Goal: Complete application form: Complete application form

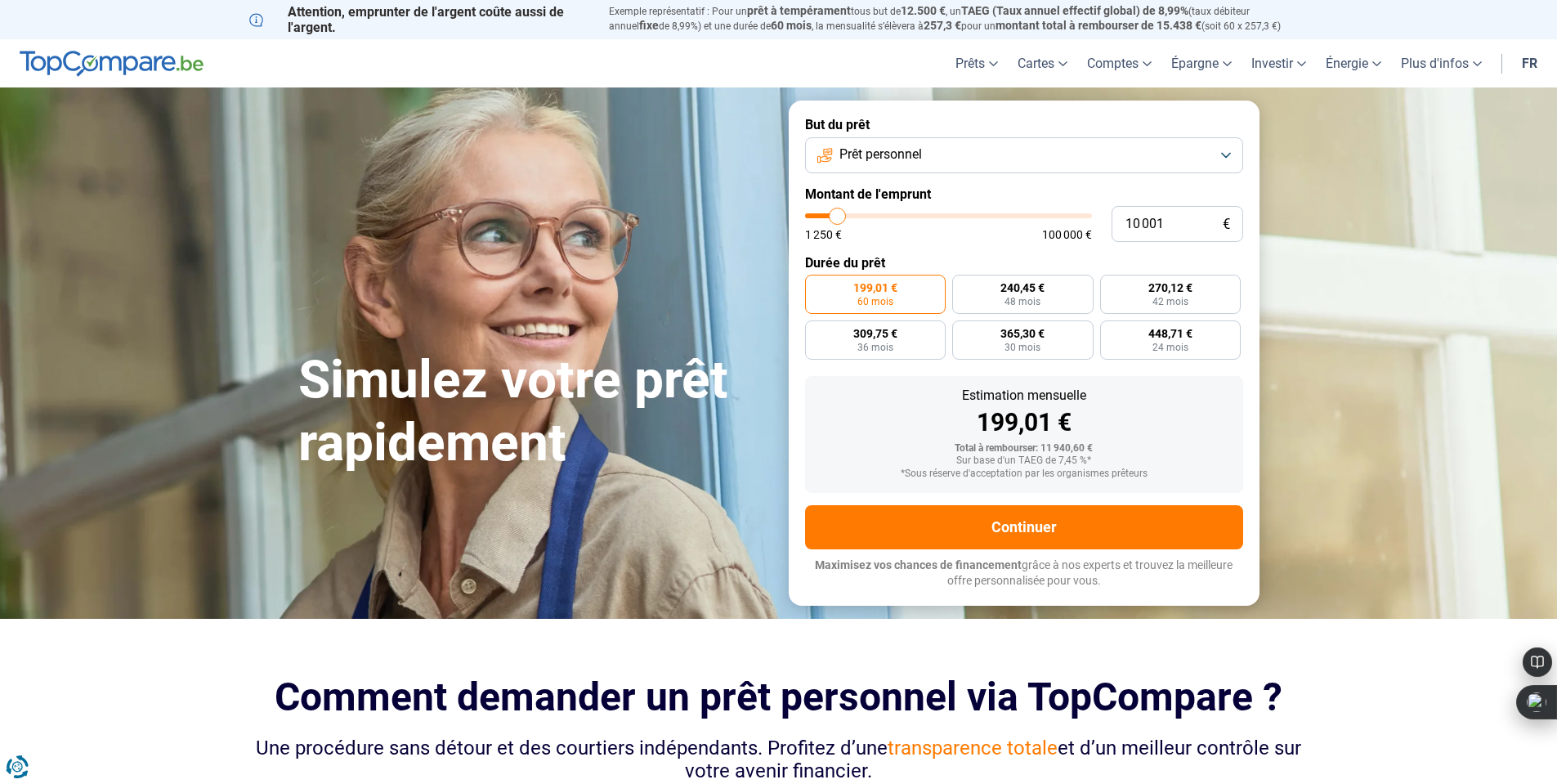
click at [1197, 154] on button "Prêt personnel" at bounding box center [1024, 155] width 438 height 36
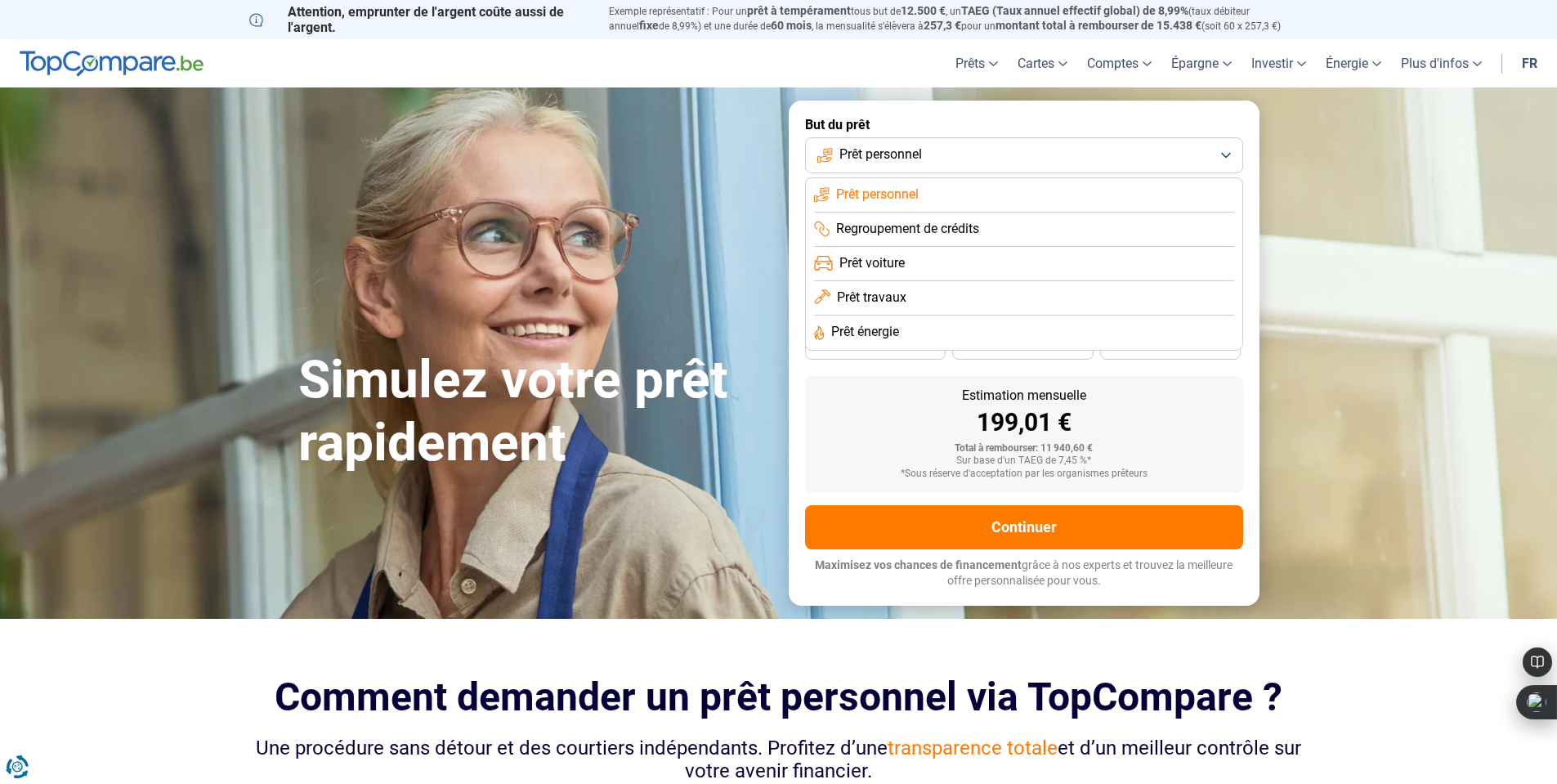
click at [1206, 163] on button "Prêt personnel" at bounding box center [1024, 155] width 438 height 36
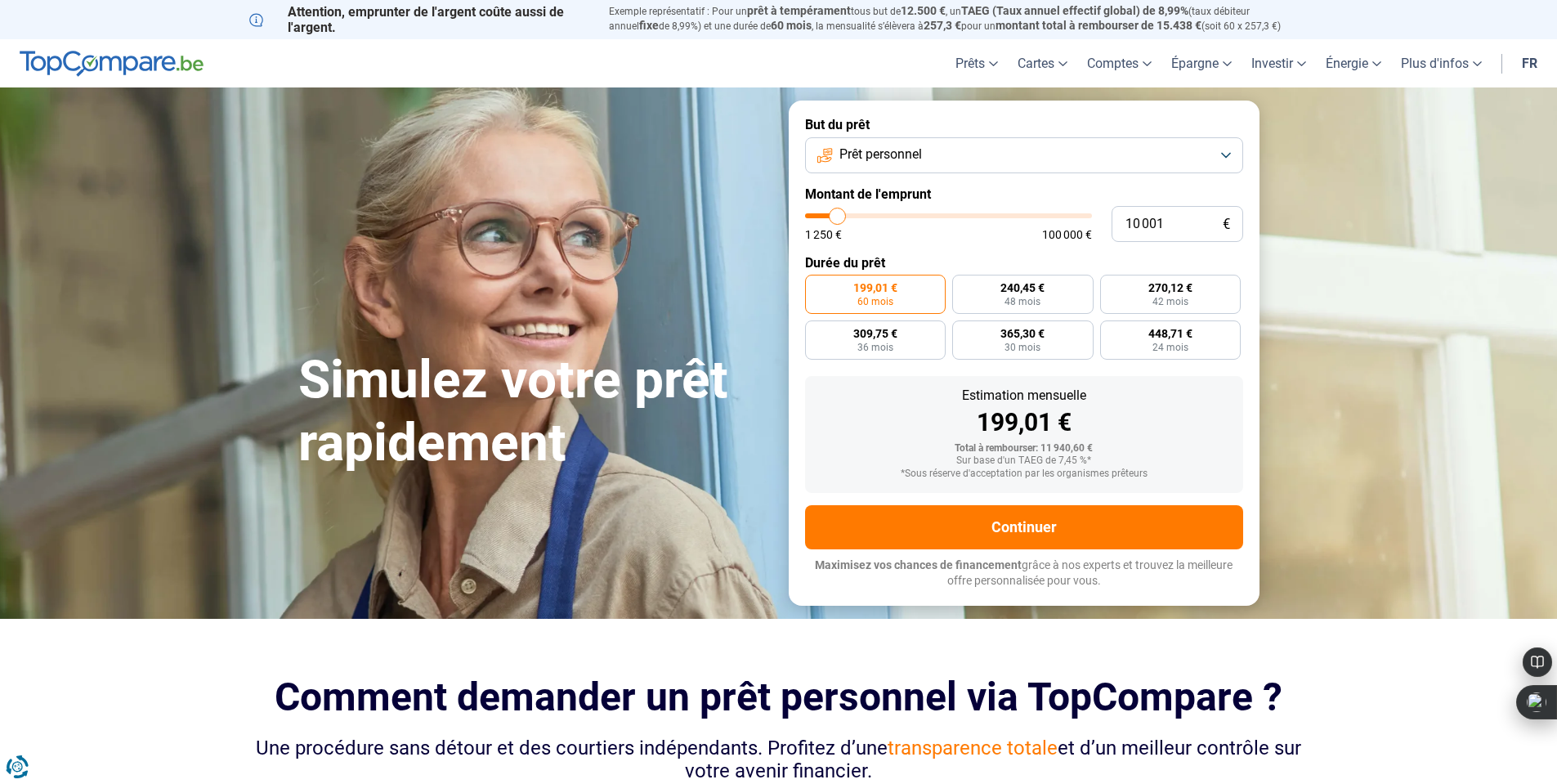
type input "12 500"
type input "12500"
type input "14 250"
type input "14250"
type input "17 250"
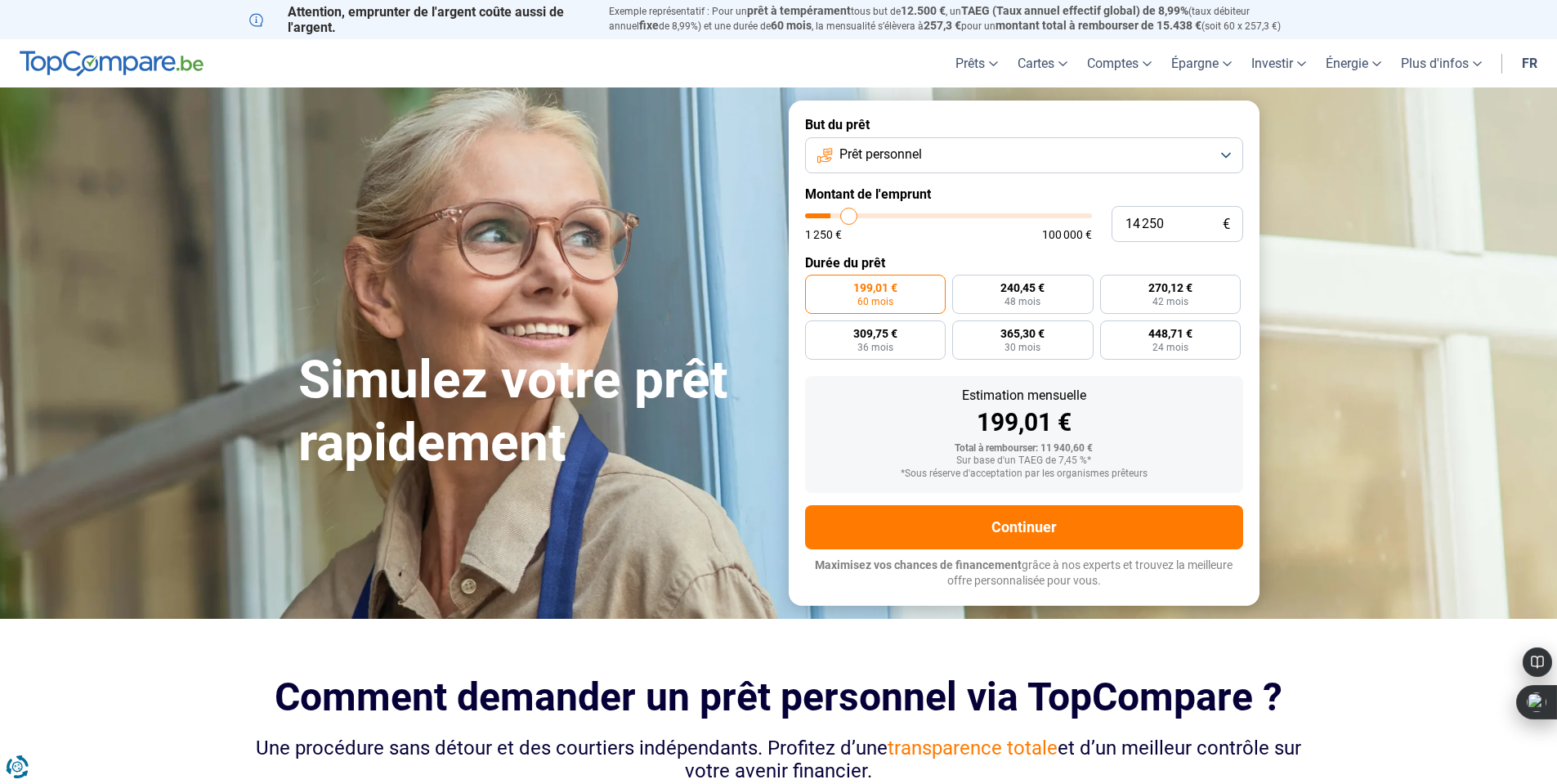
type input "17250"
type input "21 500"
type input "21500"
type input "24 750"
type input "24750"
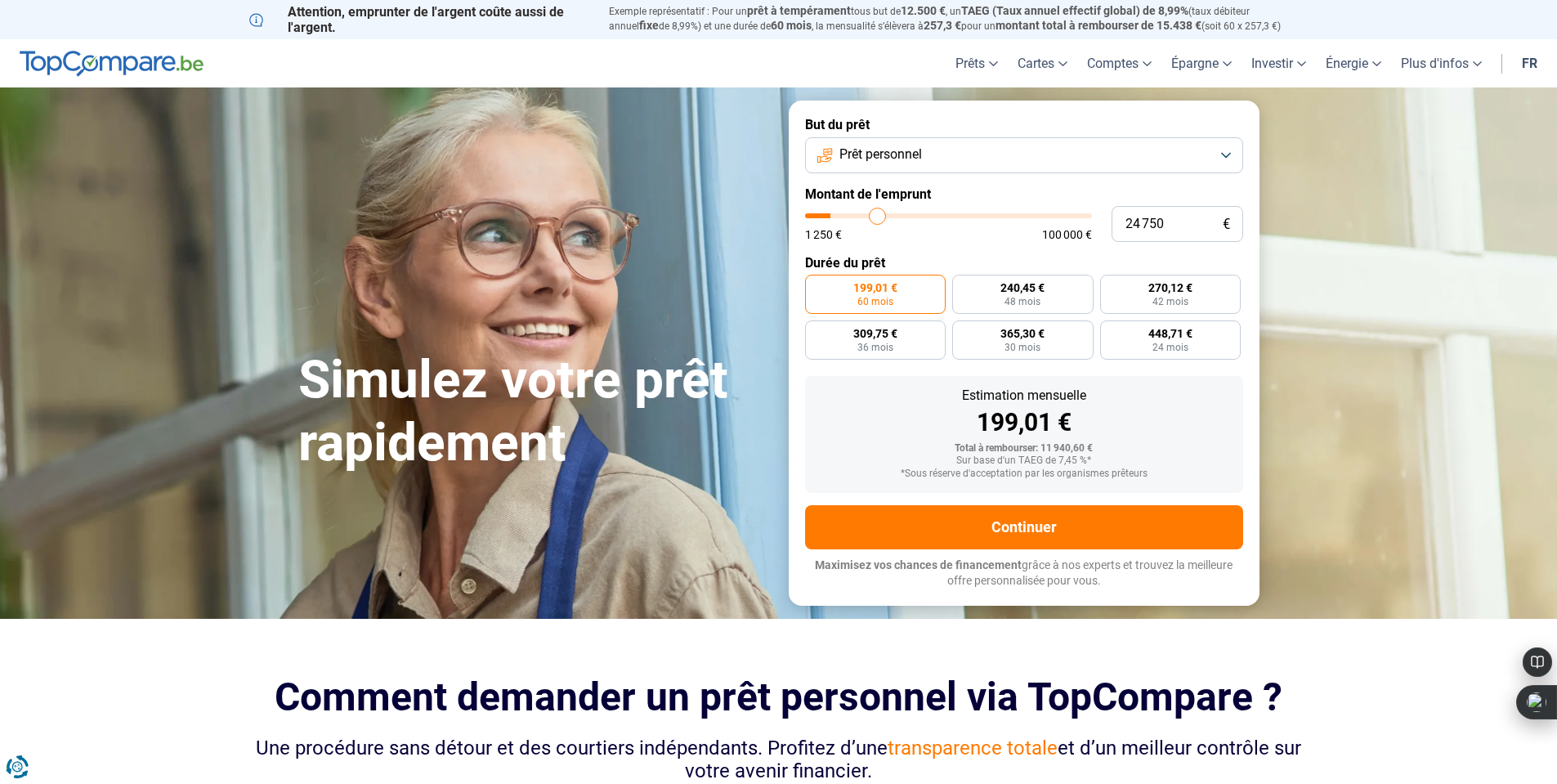
type input "29 000"
type input "29000"
type input "34 000"
type input "34000"
type input "38 500"
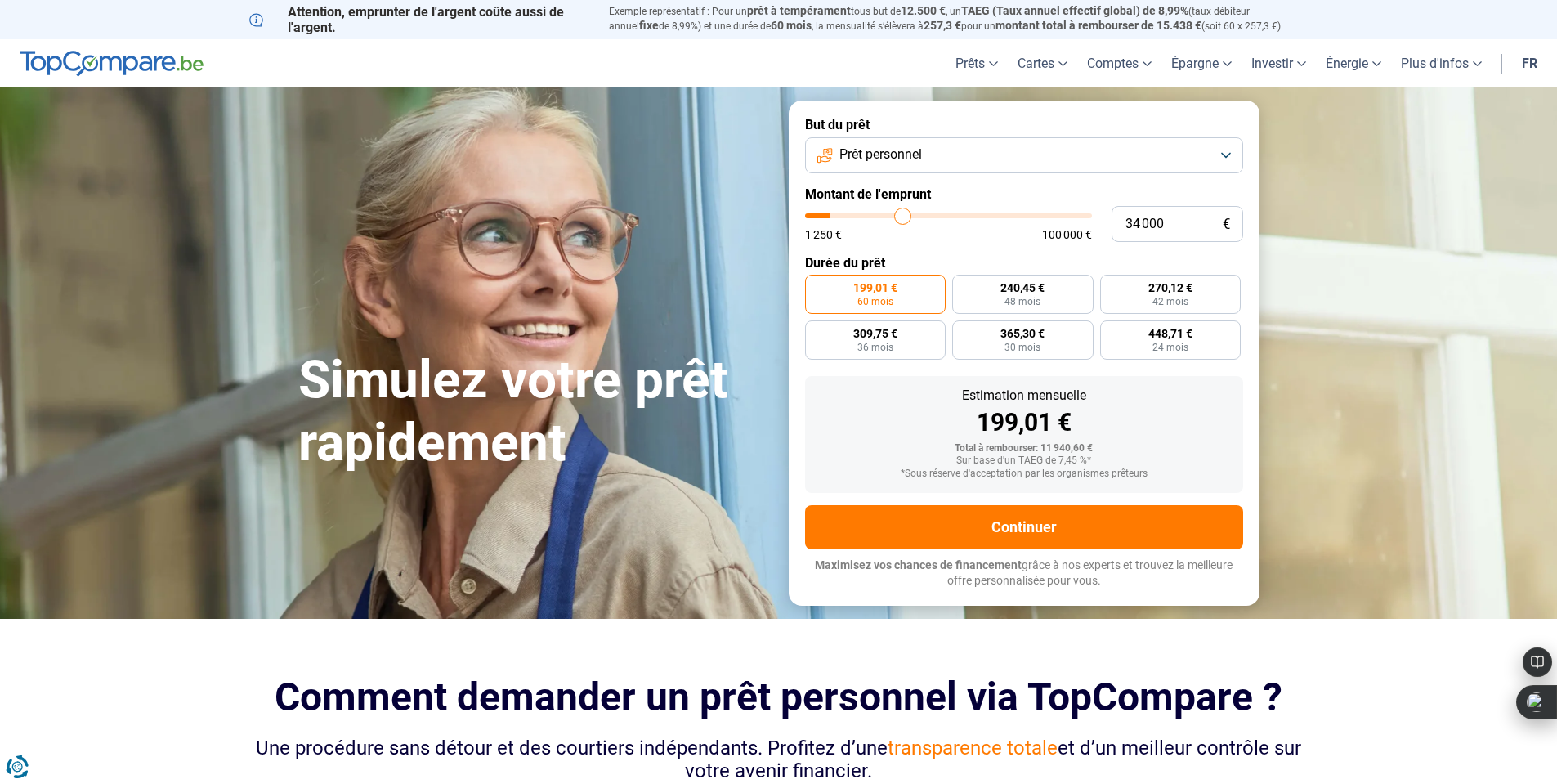
type input "38500"
type input "43 750"
type input "43750"
type input "48 500"
type input "48500"
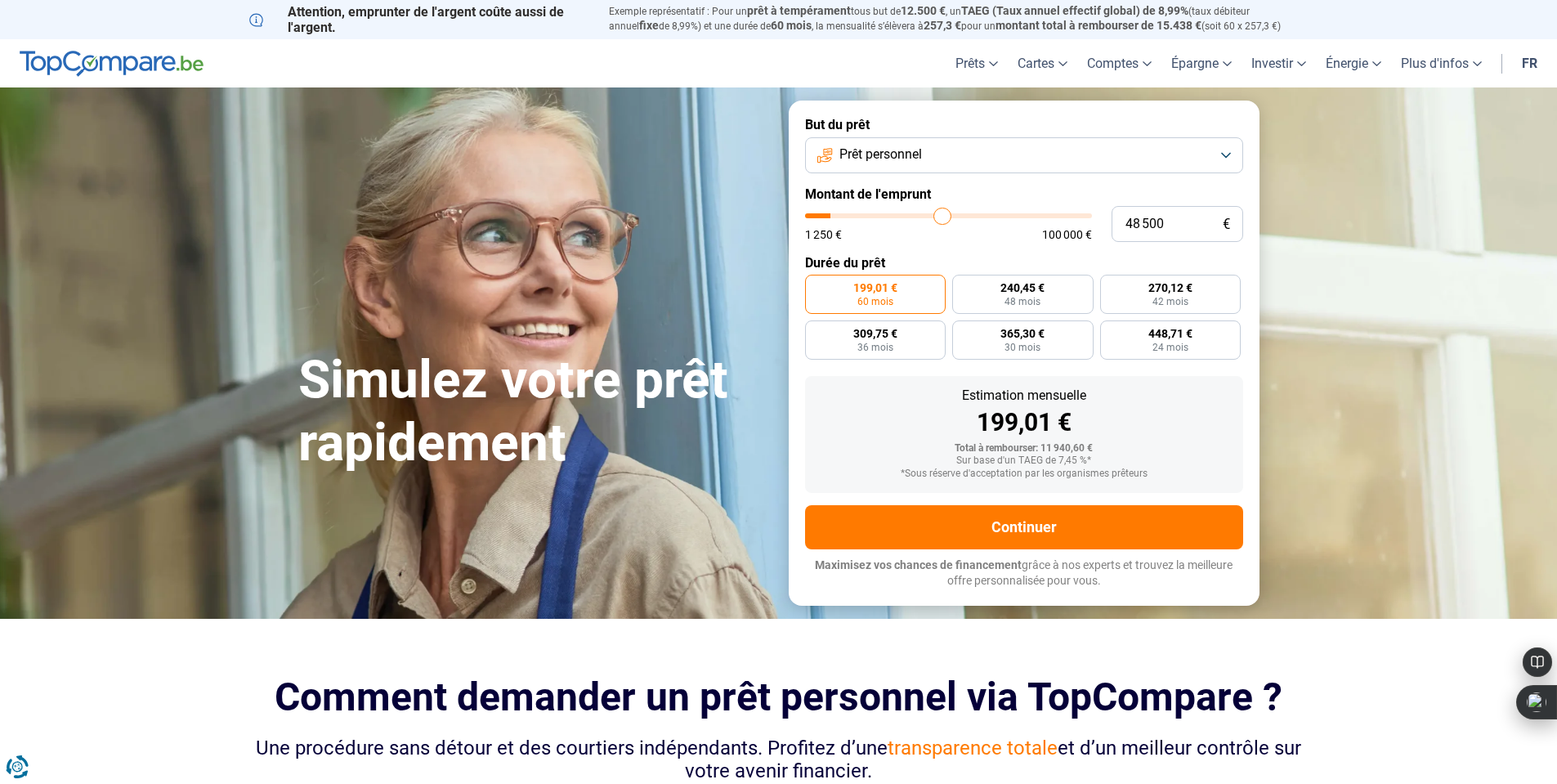
type input "53 000"
type input "53000"
type input "59 000"
type input "59000"
type input "61 000"
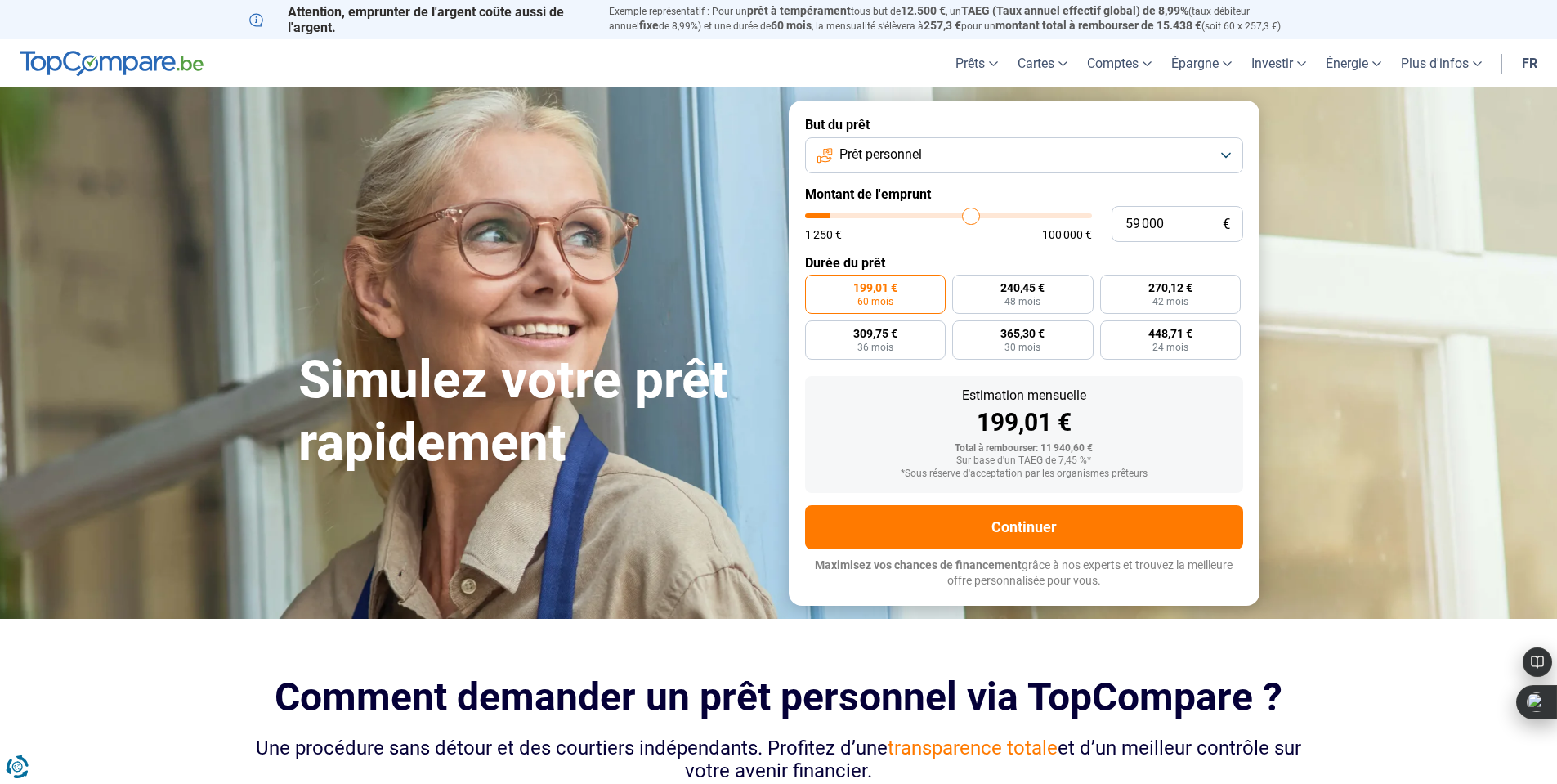
type input "61000"
type input "65 250"
type input "65250"
type input "69 750"
type input "69750"
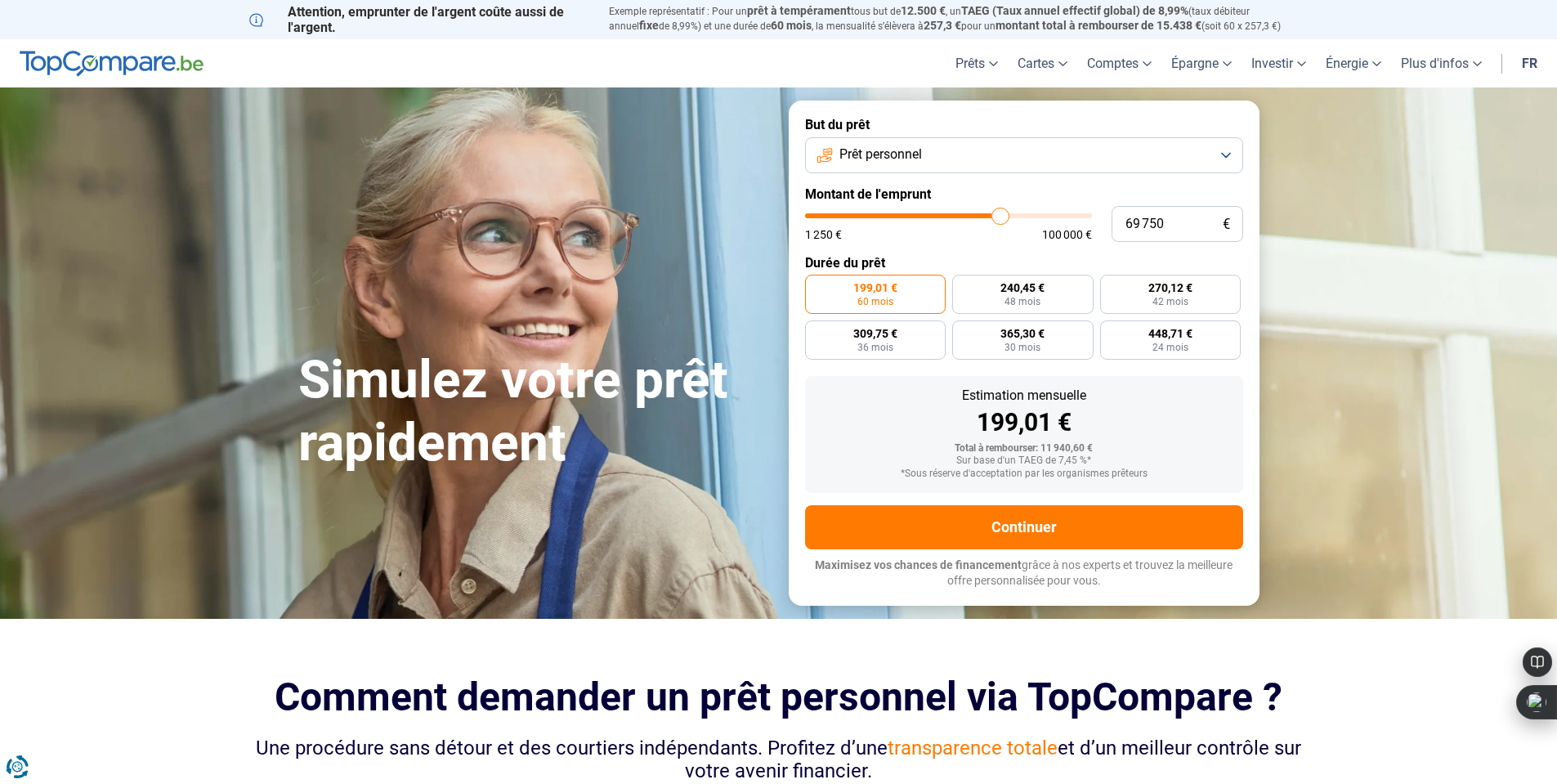
type input "77 000"
type input "77000"
type input "81 750"
type input "81750"
type input "89 000"
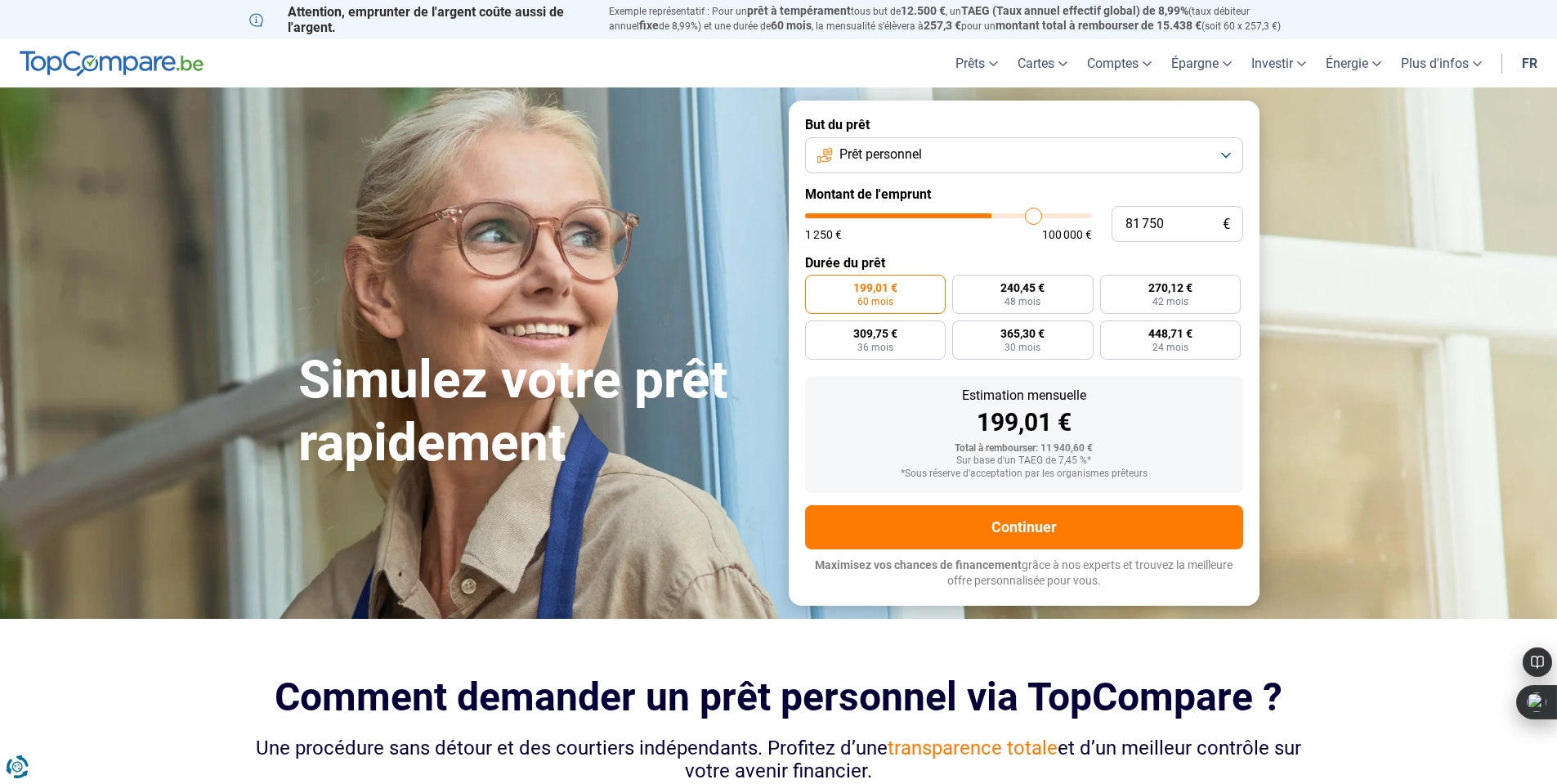
type input "89000"
type input "95 750"
type input "95750"
type input "100 000"
drag, startPoint x: 833, startPoint y: 218, endPoint x: 1128, endPoint y: 214, distance: 295.0
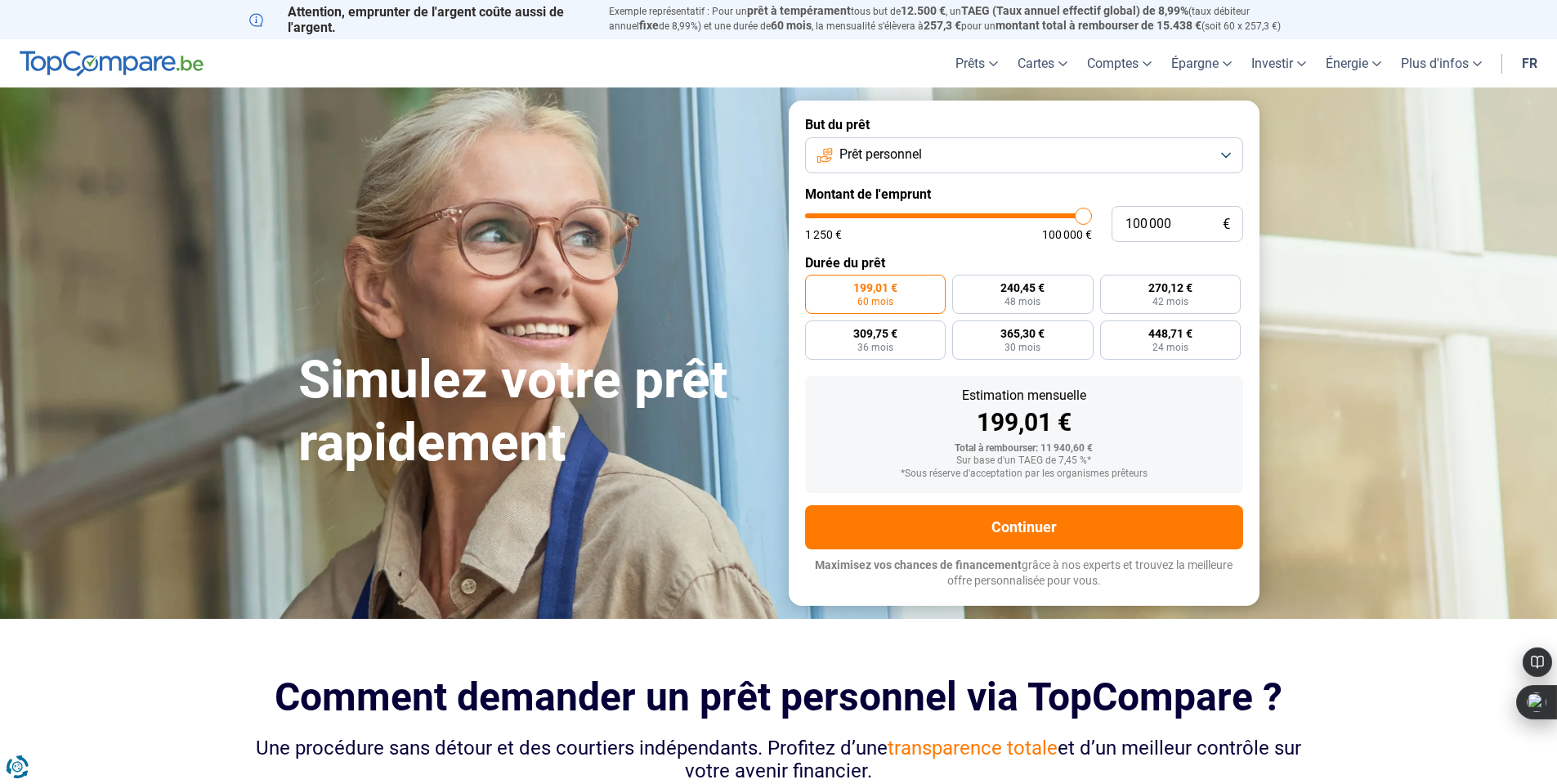
type input "100000"
click at [1092, 214] on input "range" at bounding box center [949, 216] width 287 height 5
radio input "false"
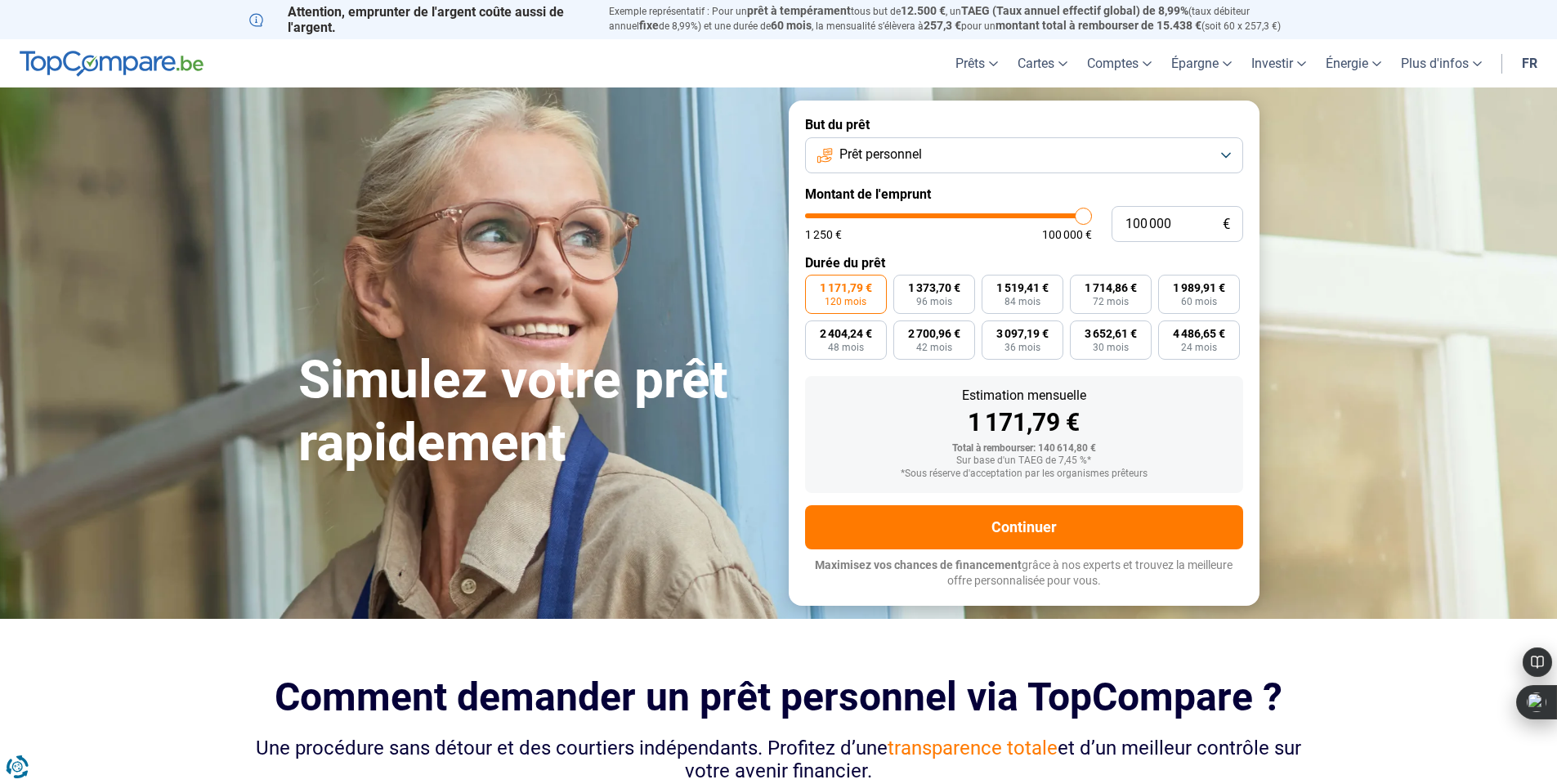
type input "98 000"
type input "98000"
type input "94 750"
type input "94750"
type input "93 500"
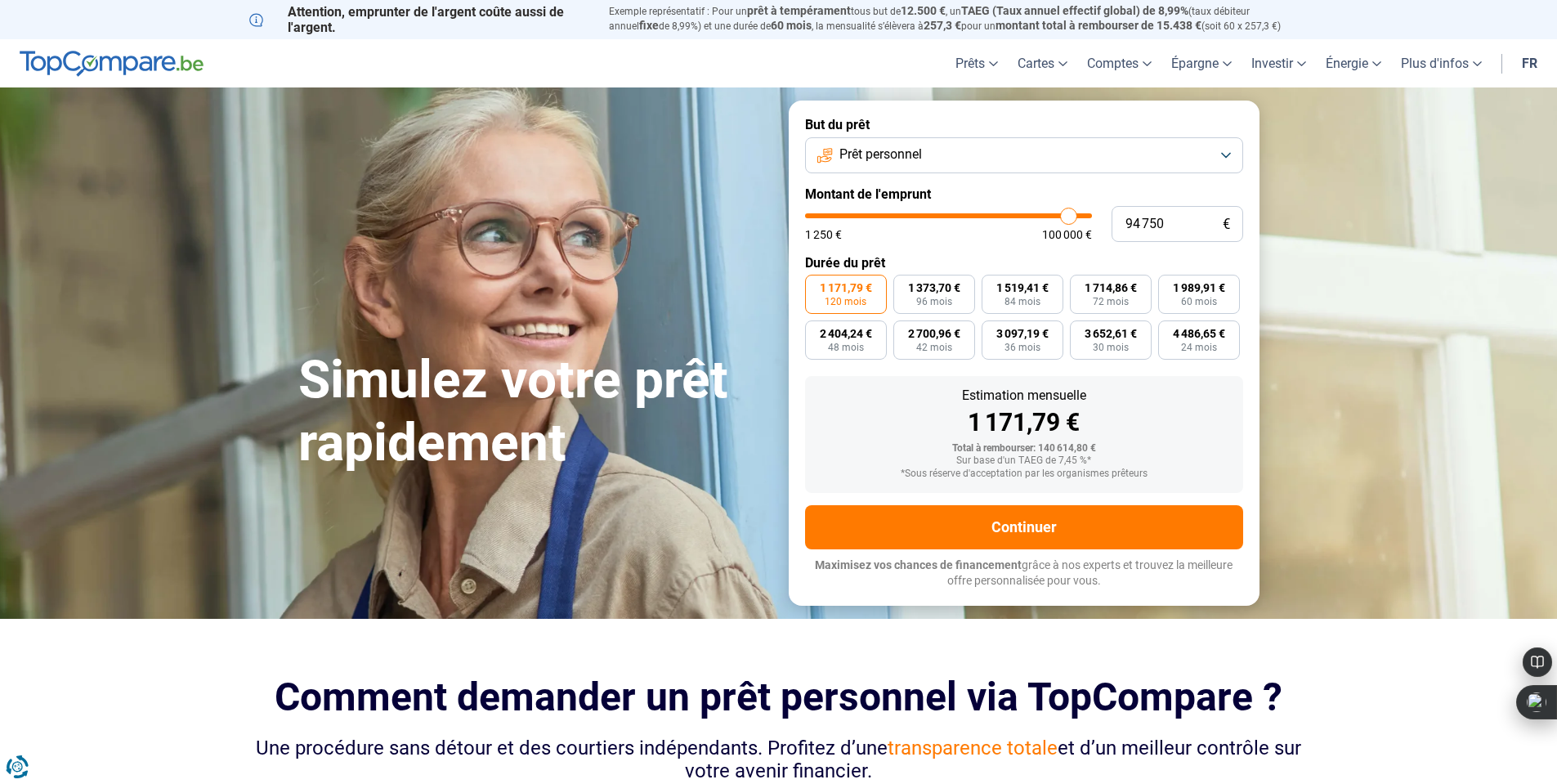
type input "93500"
type input "91 750"
type input "91750"
type input "91 500"
type input "91500"
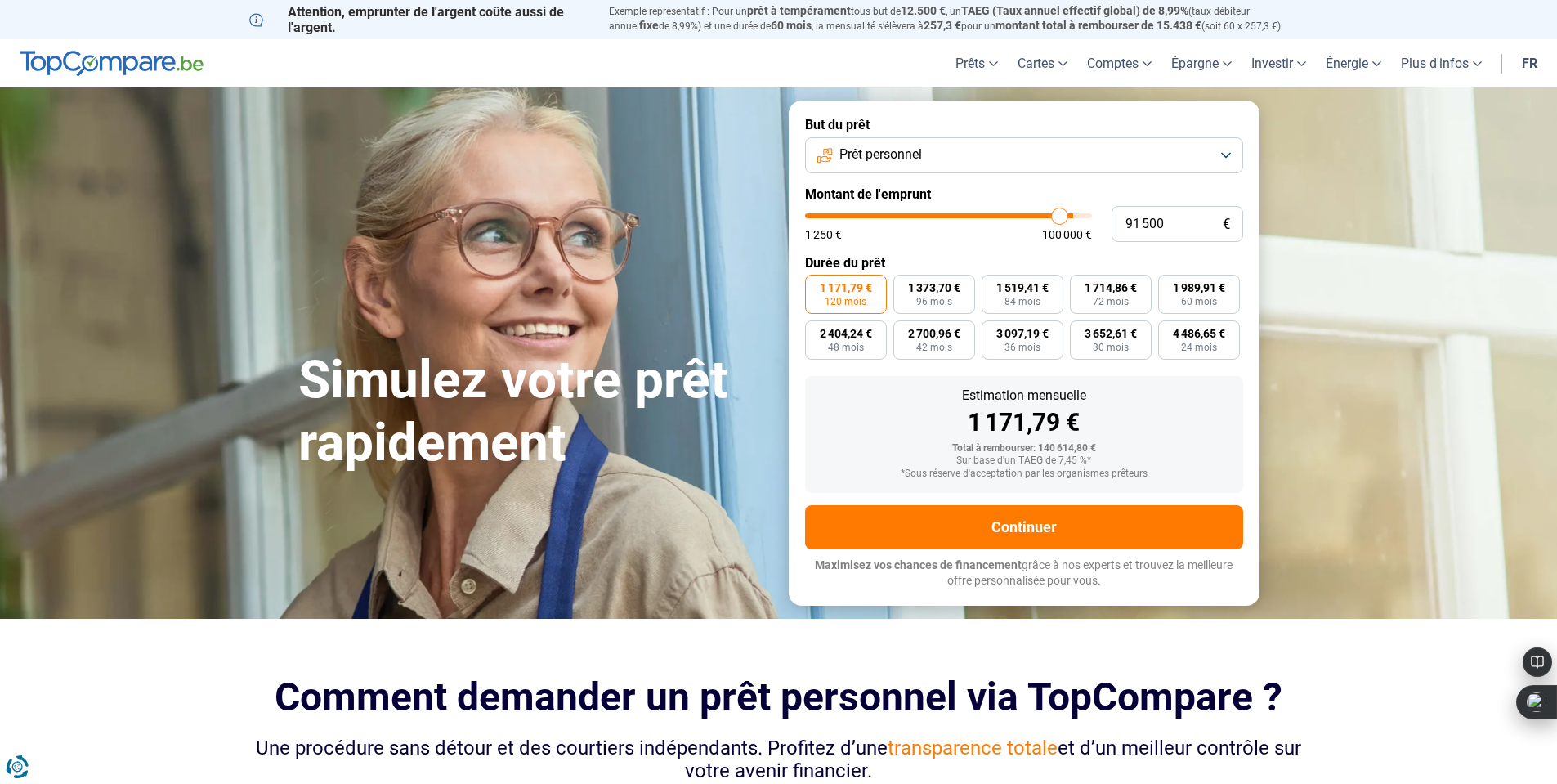
type input "91 250"
type input "91250"
type input "91 000"
type input "91000"
type input "90 000"
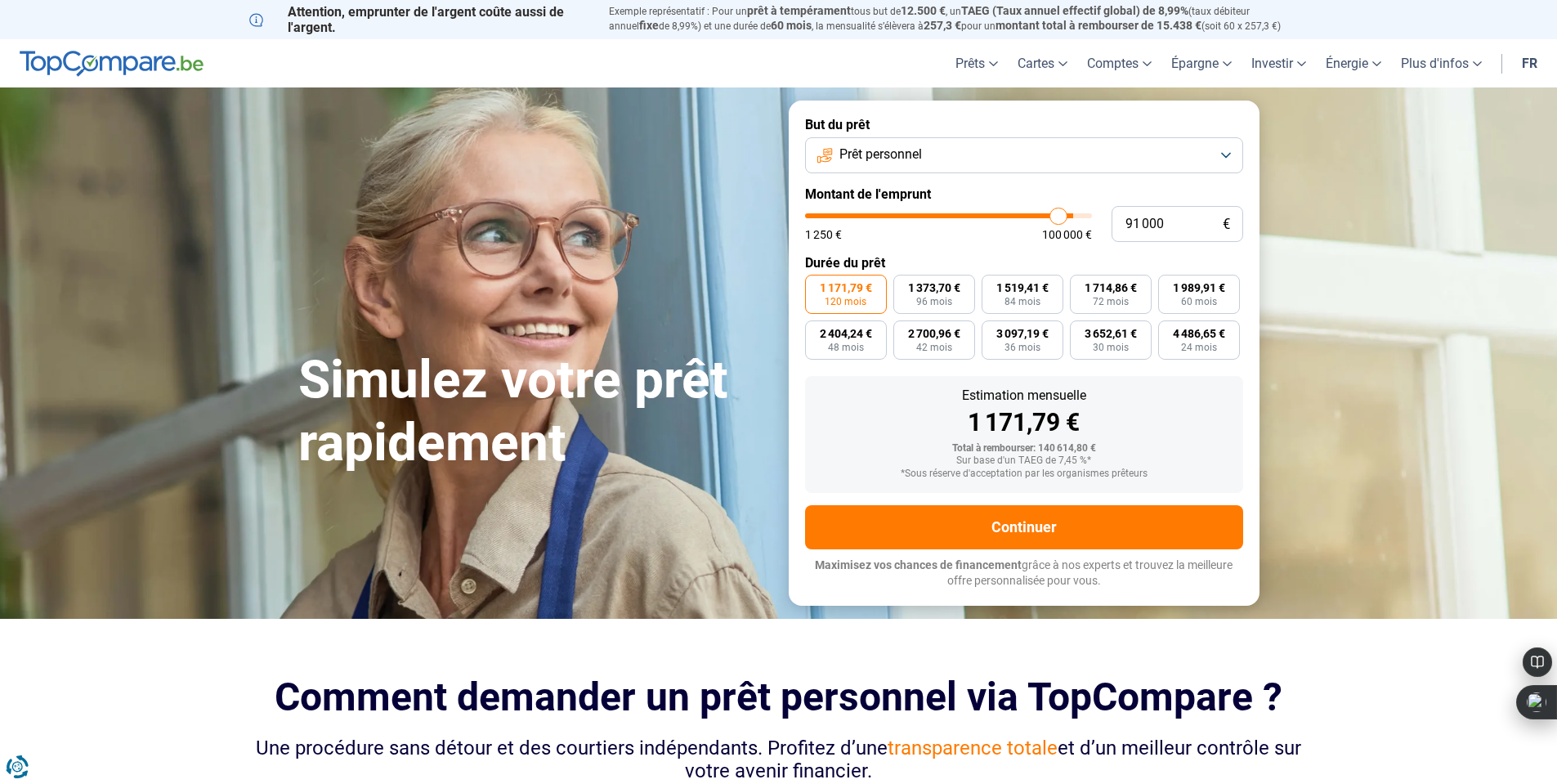
type input "90000"
type input "88 250"
type input "88250"
type input "86 750"
type input "86750"
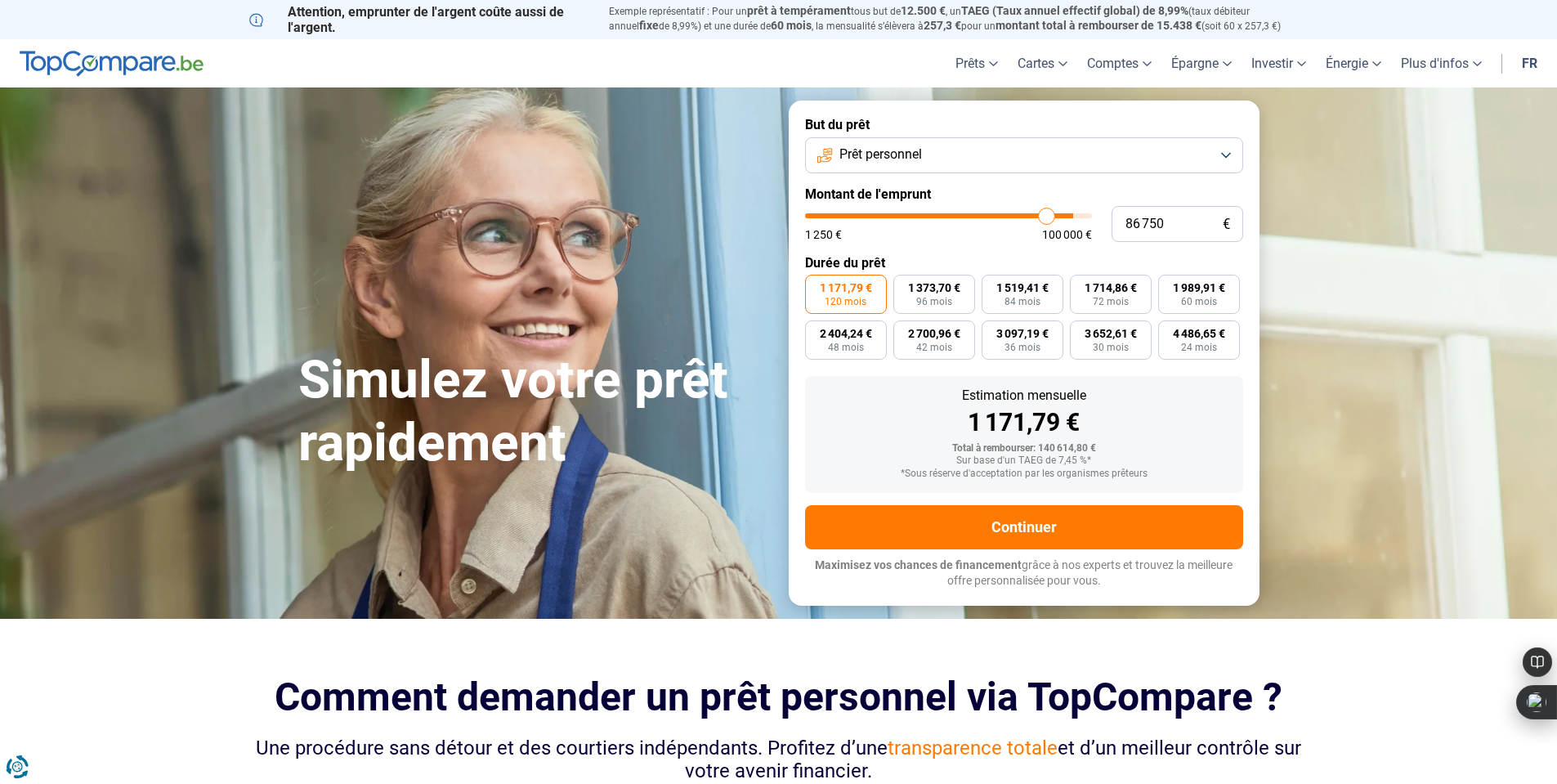
type input "85 500"
type input "85500"
type input "85 250"
type input "85250"
type input "84 250"
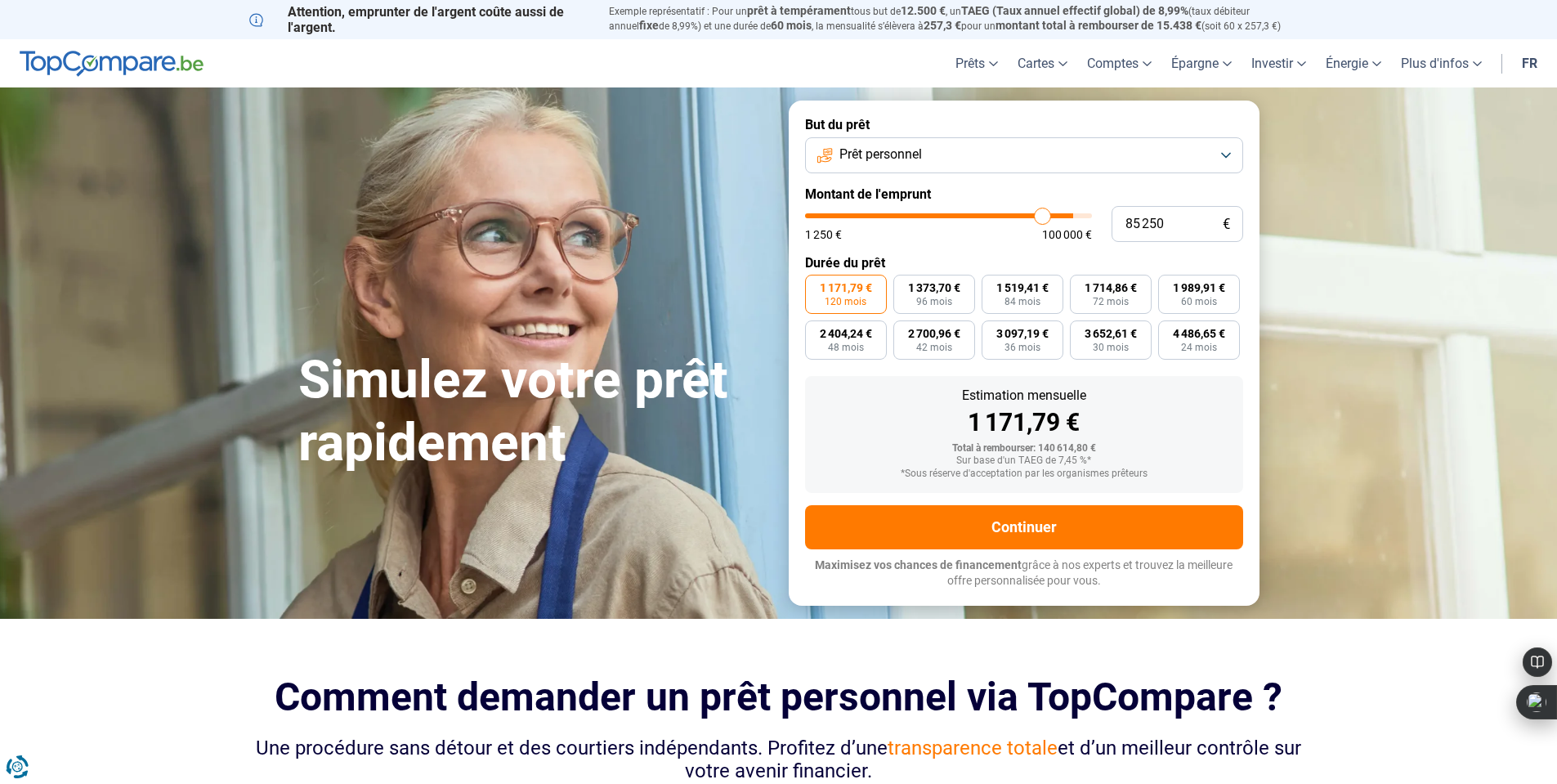
type input "84250"
type input "80 250"
type input "80250"
type input "79 500"
type input "79500"
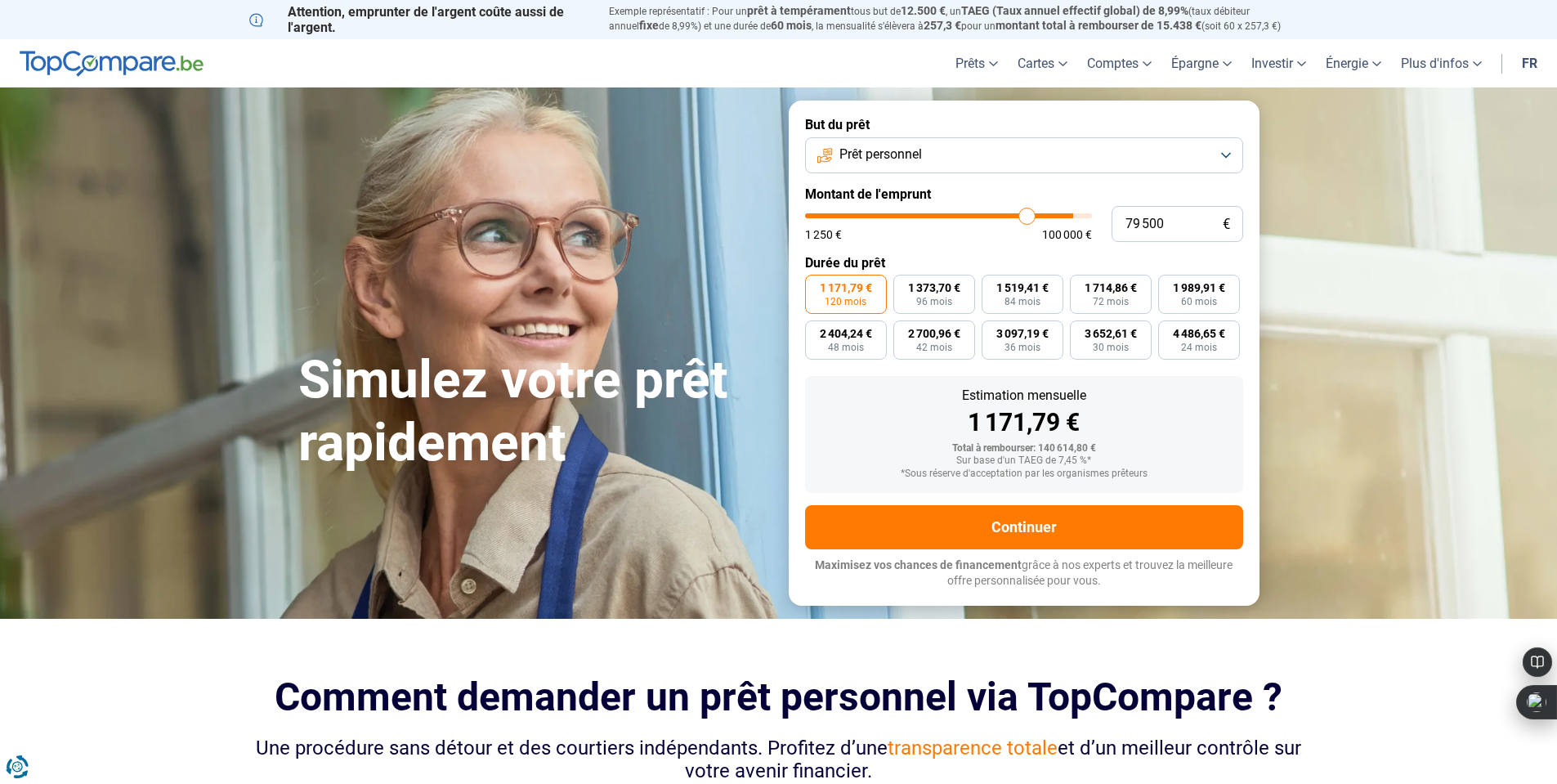
type input "78 000"
type input "78000"
type input "76 250"
type input "76250"
type input "74 000"
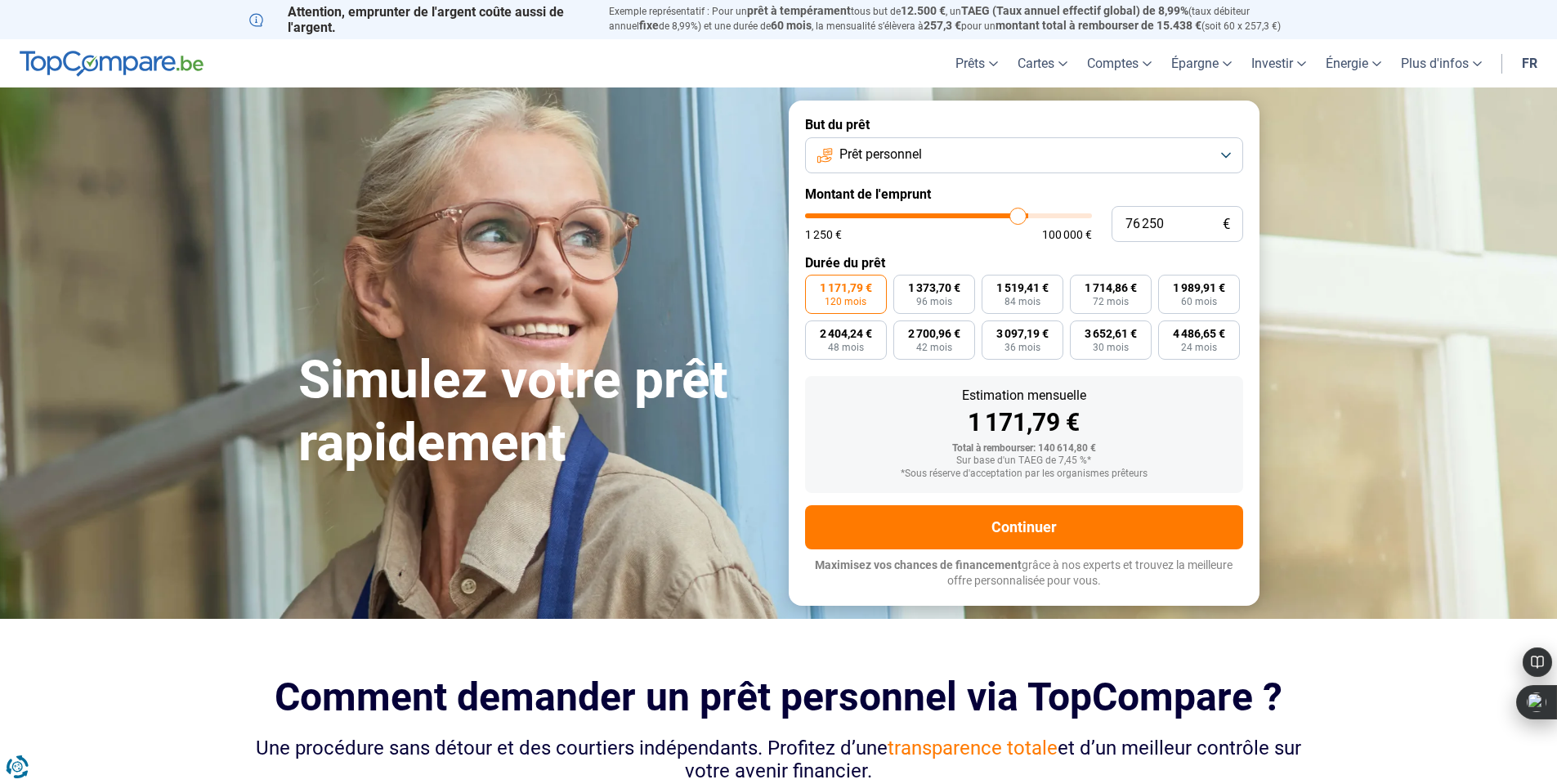
type input "74000"
type input "72 000"
type input "72000"
type input "69 500"
type input "69500"
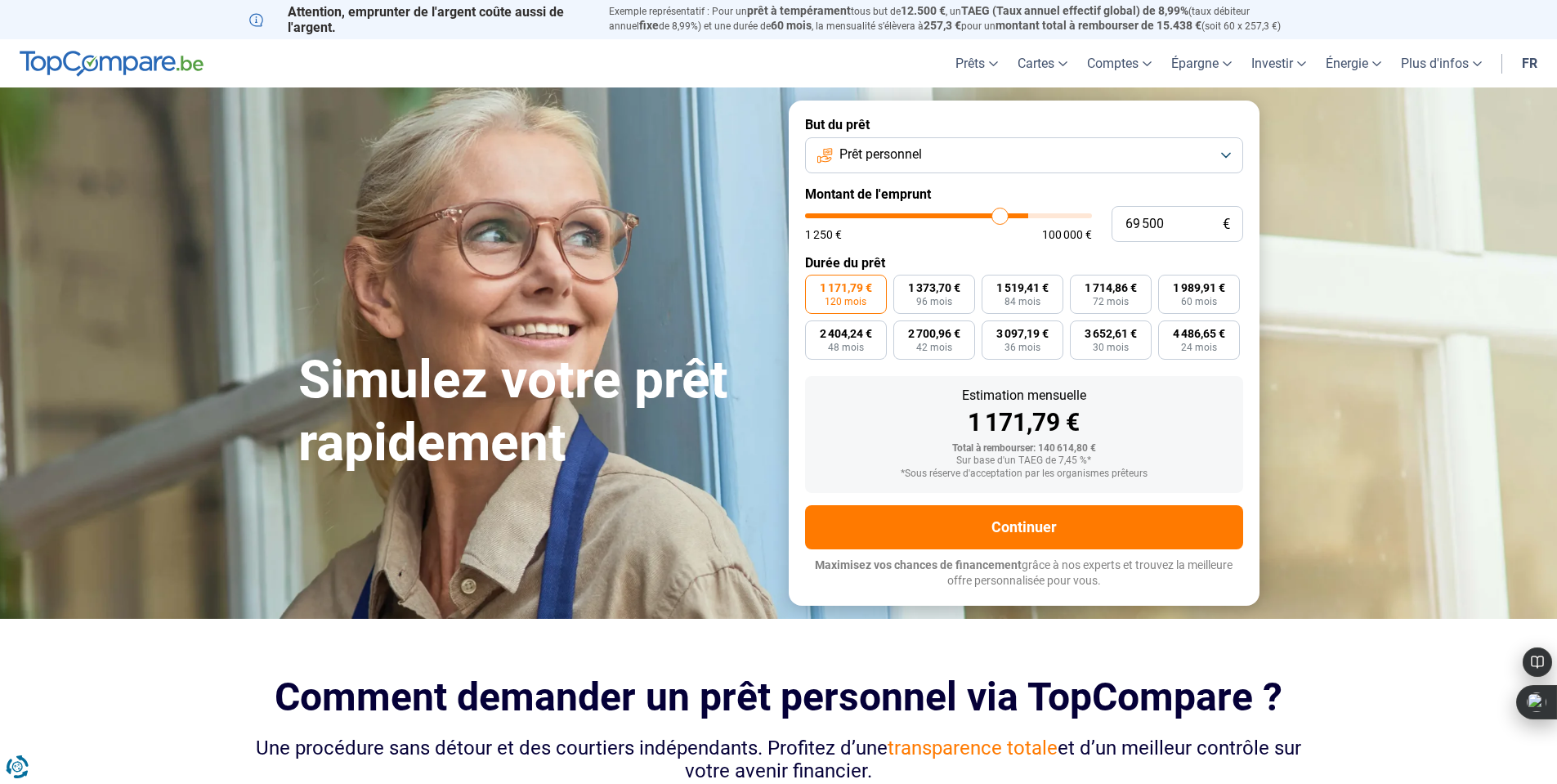
type input "66 500"
type input "66500"
type input "64 250"
type input "64250"
type input "61 750"
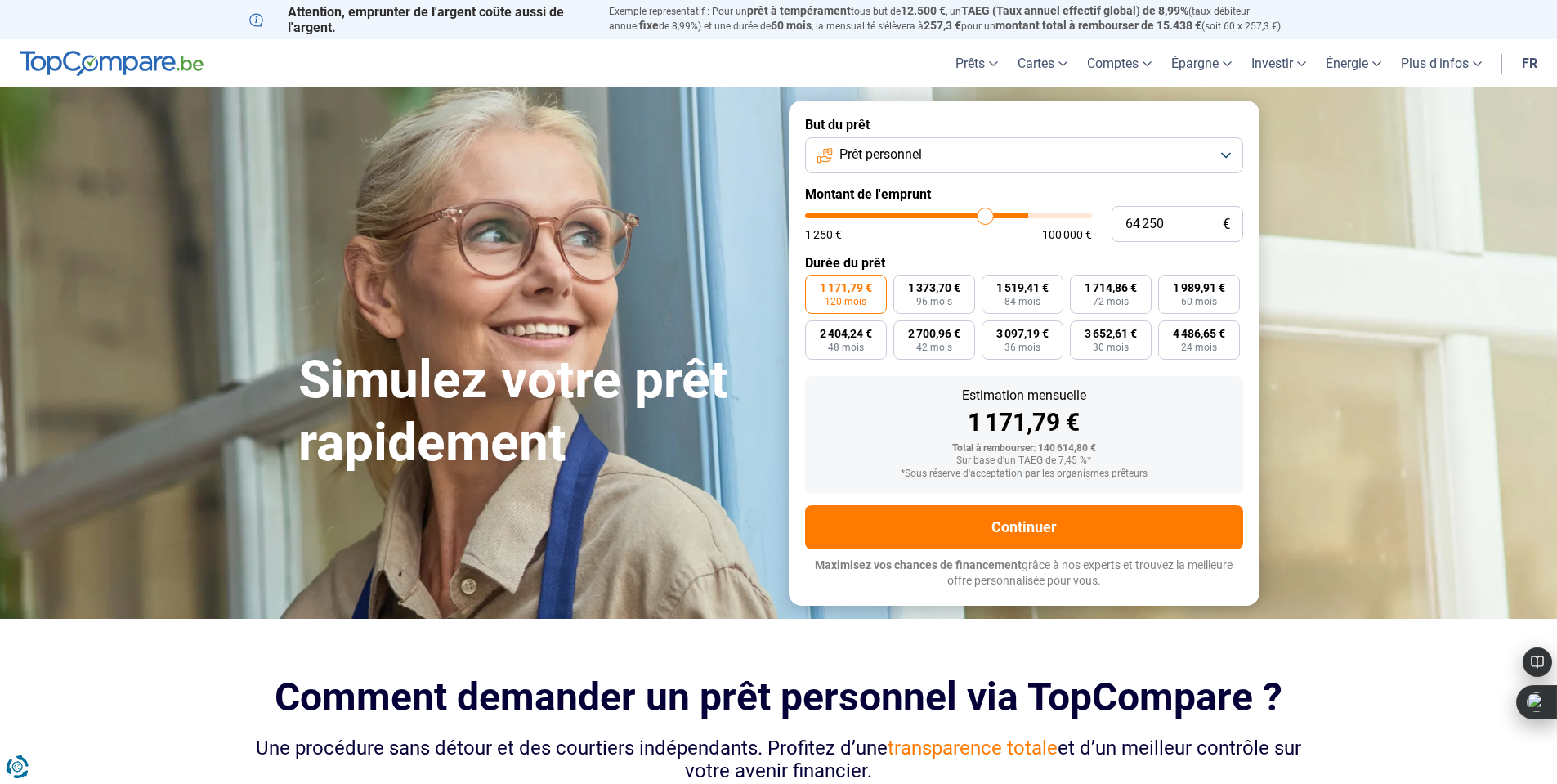
type input "61750"
type input "61 500"
type input "61500"
type input "60 500"
type input "60500"
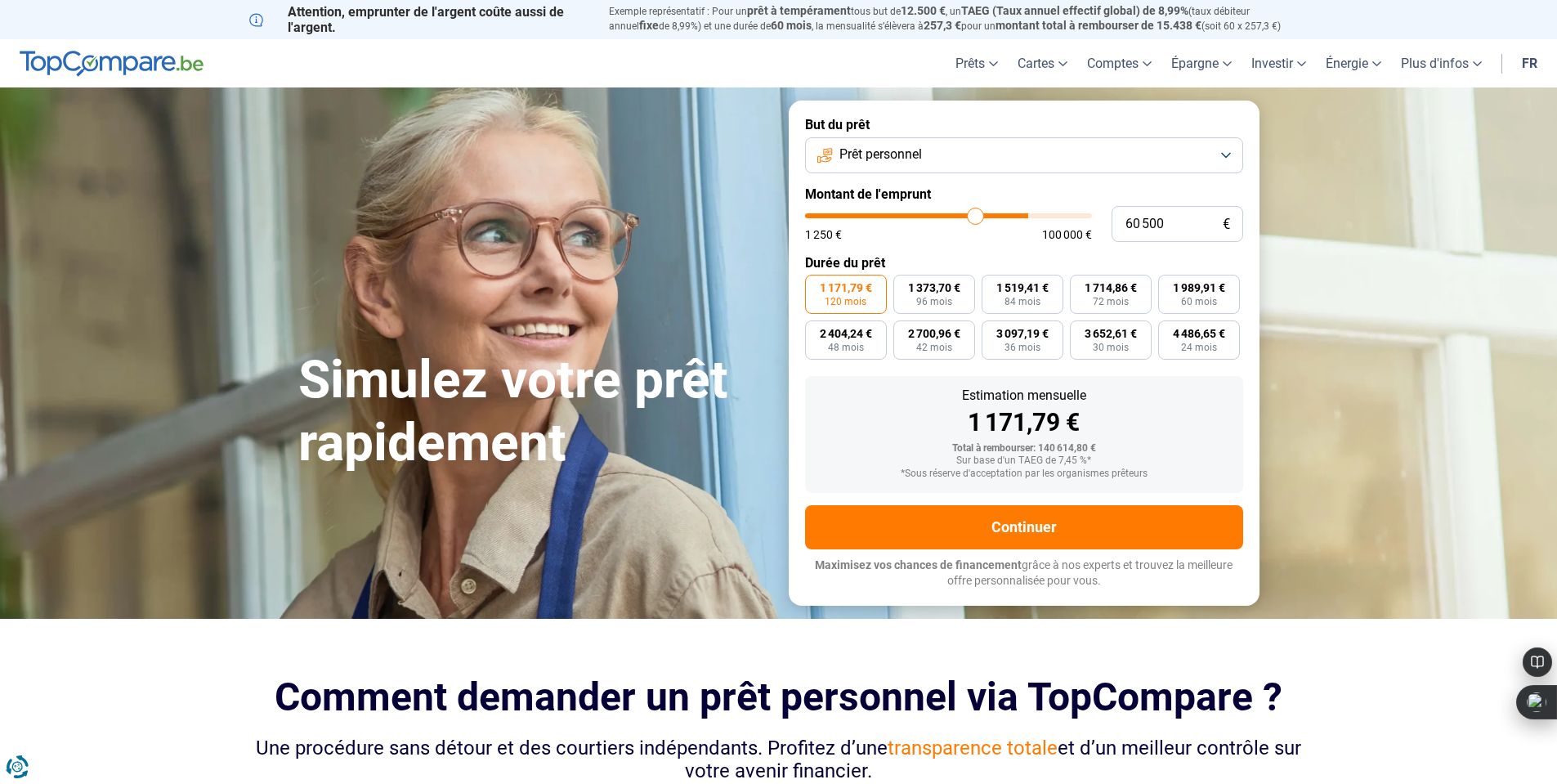
type input "59 000"
type input "59000"
type input "57 750"
type input "57750"
type input "56 250"
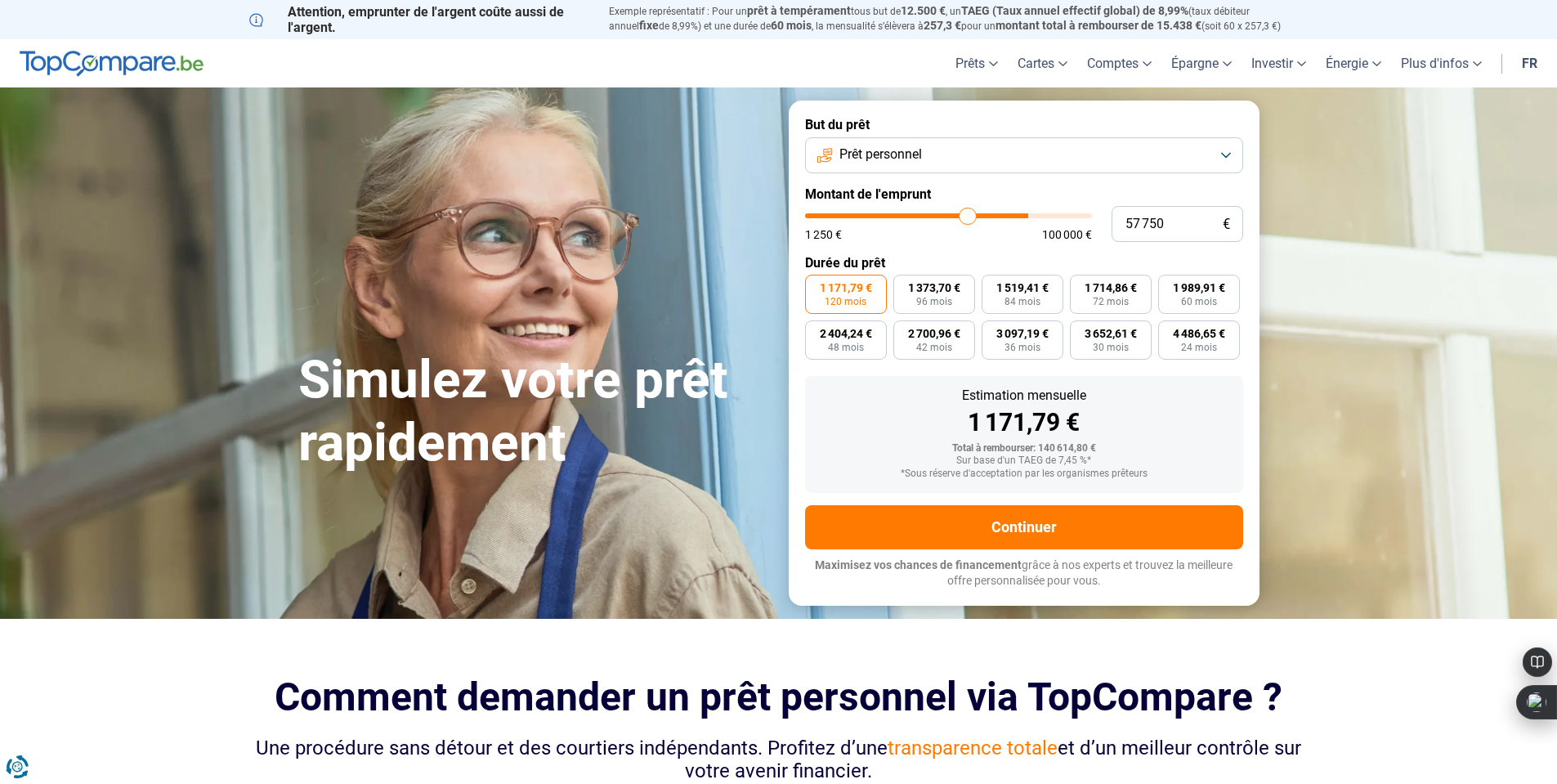
type input "56250"
type input "55 000"
type input "55000"
type input "54 250"
type input "54250"
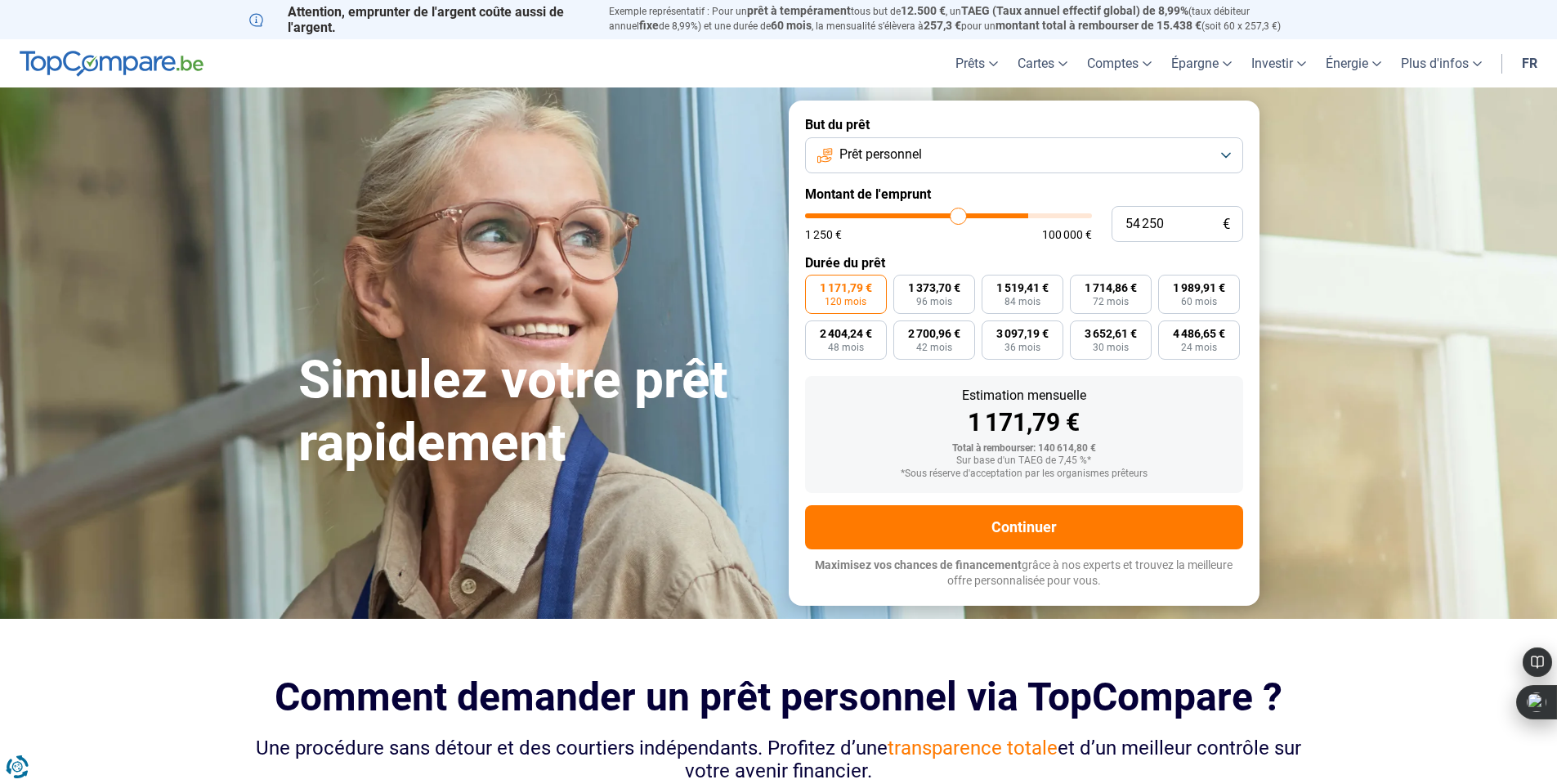
type input "53 500"
type input "53500"
type input "53 000"
type input "53000"
type input "52 750"
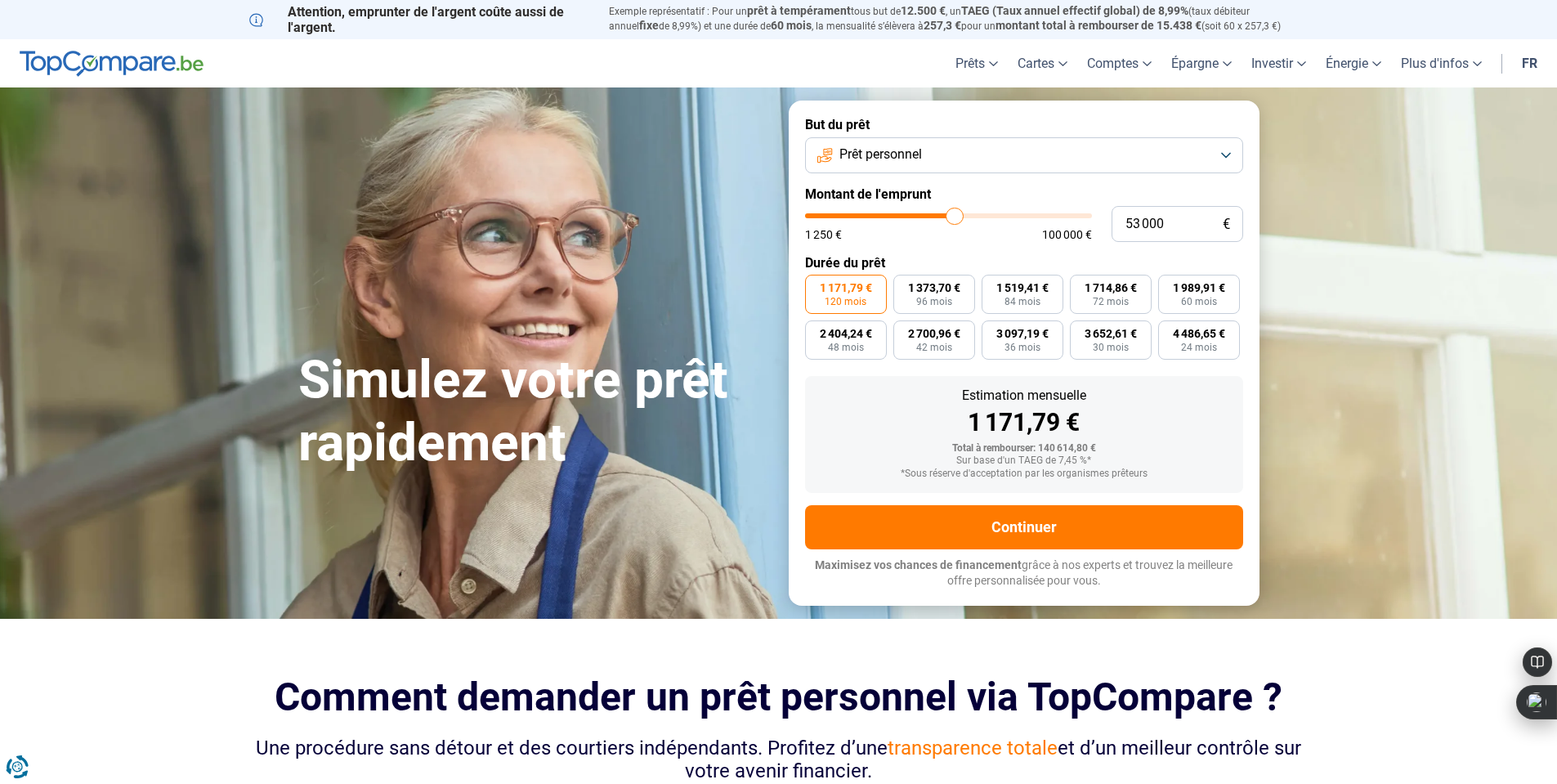
type input "52750"
type input "52 000"
type input "52000"
type input "51 000"
type input "51000"
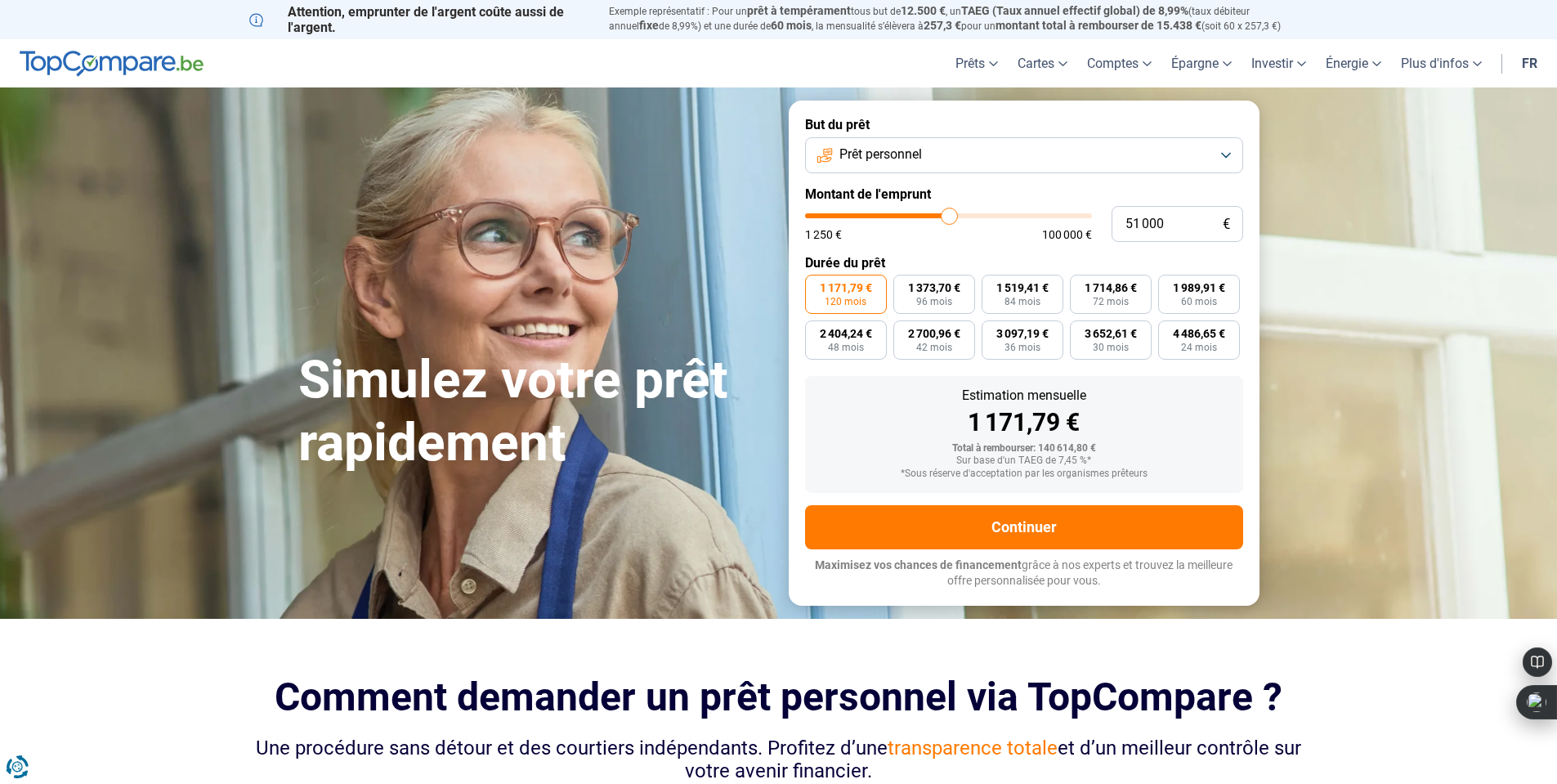
type input "50 250"
type input "50250"
type input "49 000"
type input "49000"
type input "48 250"
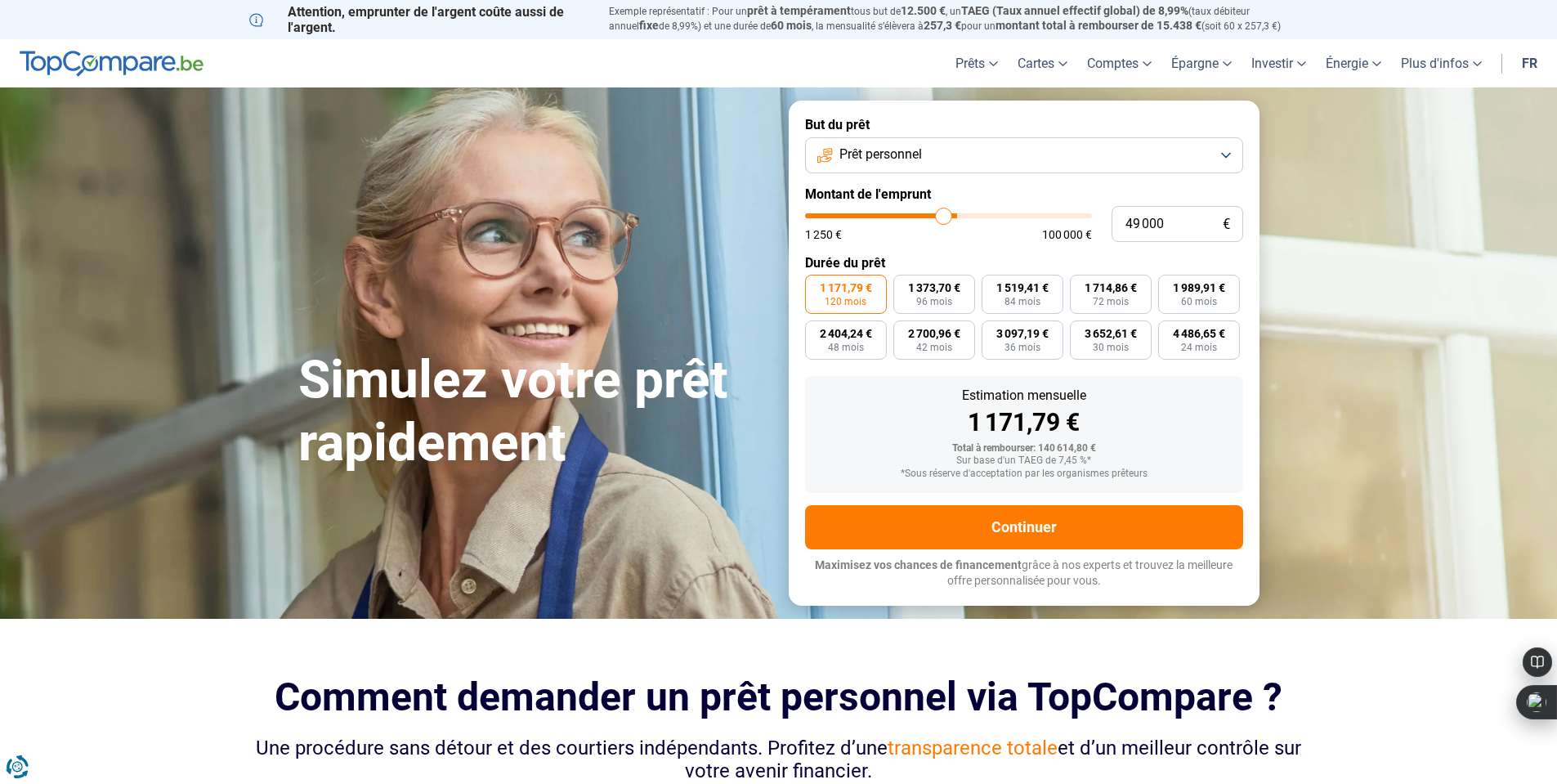
type input "48250"
type input "46 750"
type input "46750"
type input "46 000"
type input "46000"
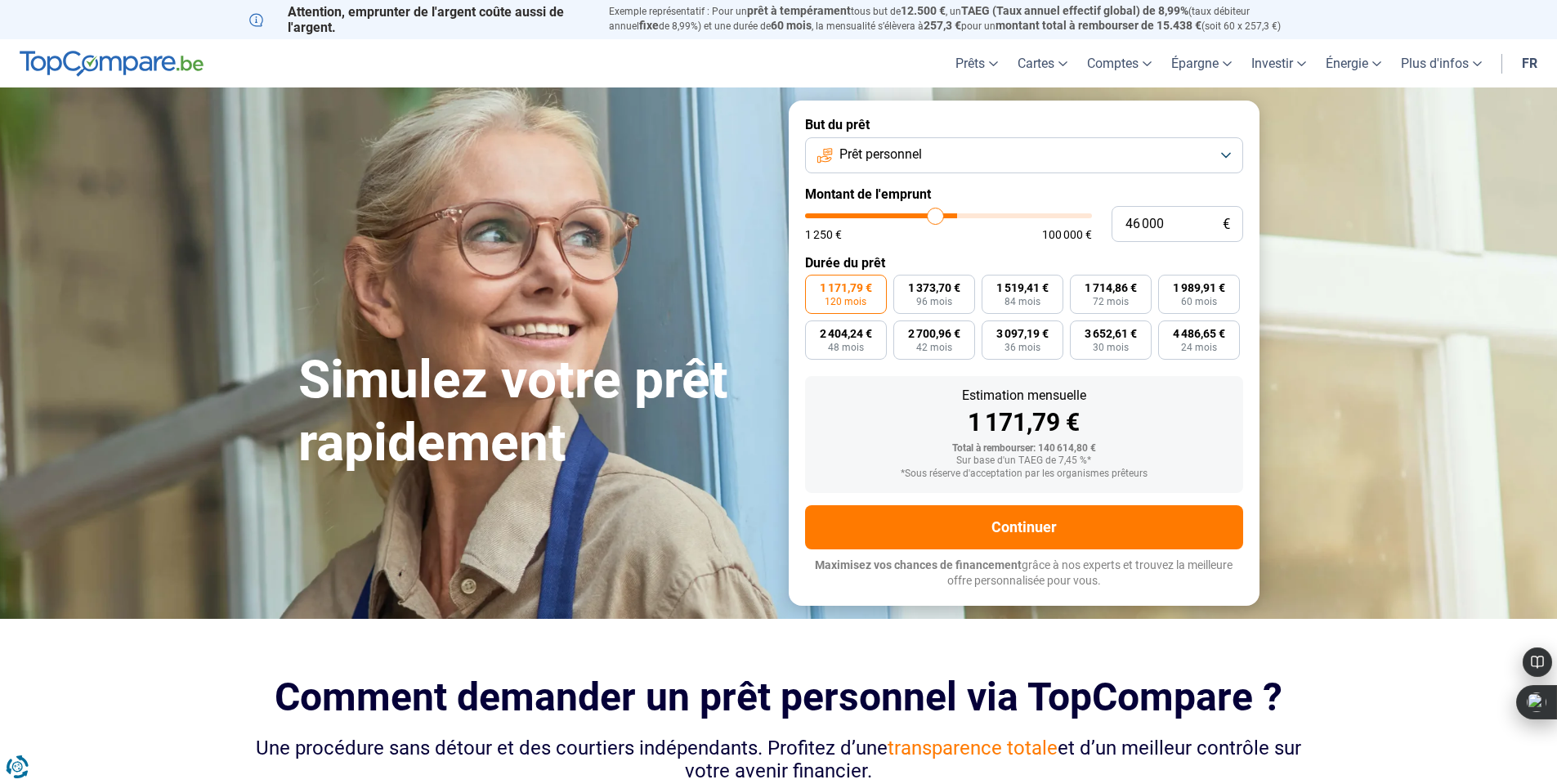
type input "45 250"
type input "45250"
type input "43 750"
type input "43750"
type input "42 000"
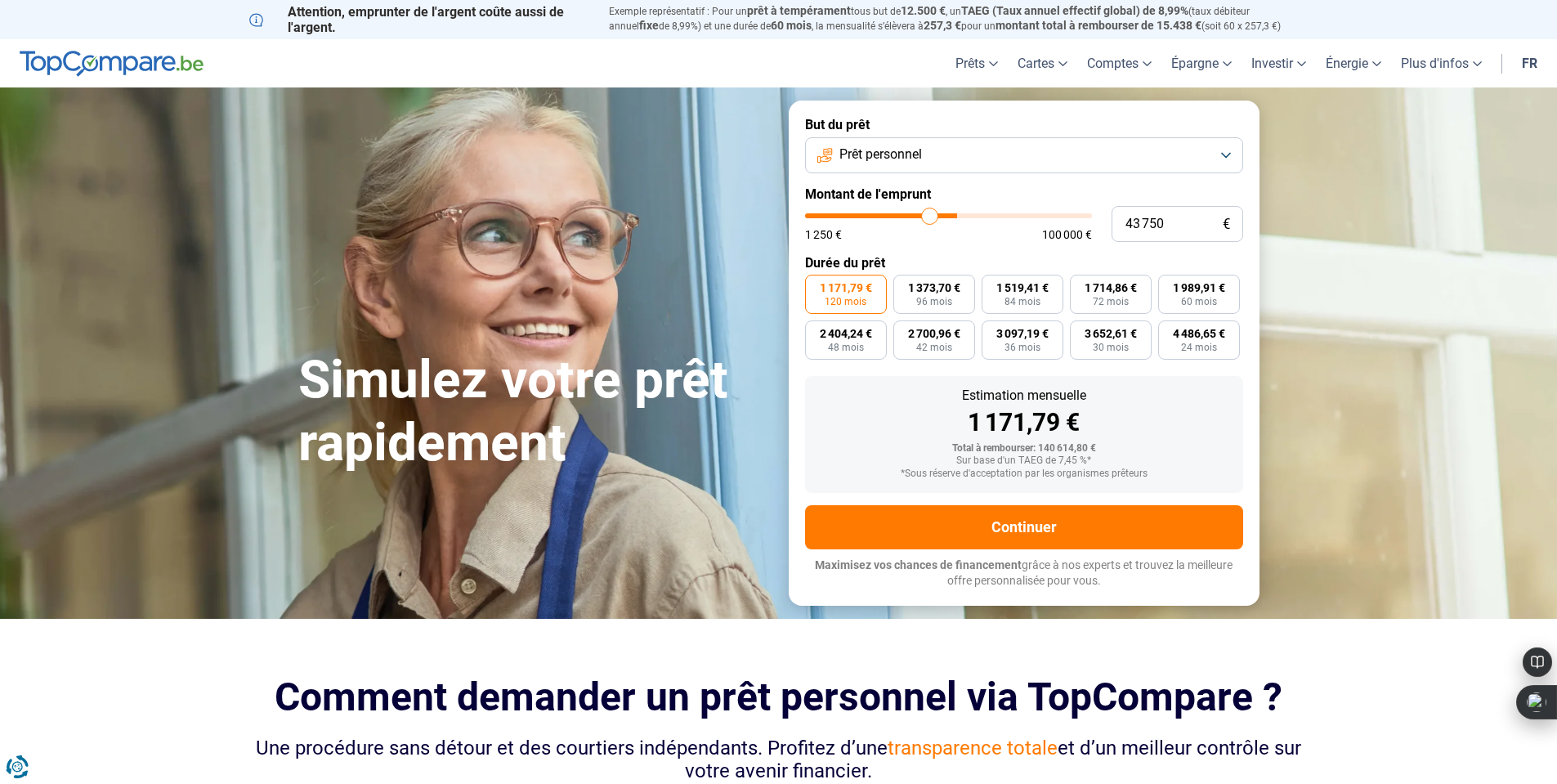
type input "42000"
type input "38 750"
type input "38750"
type input "36 500"
type input "36500"
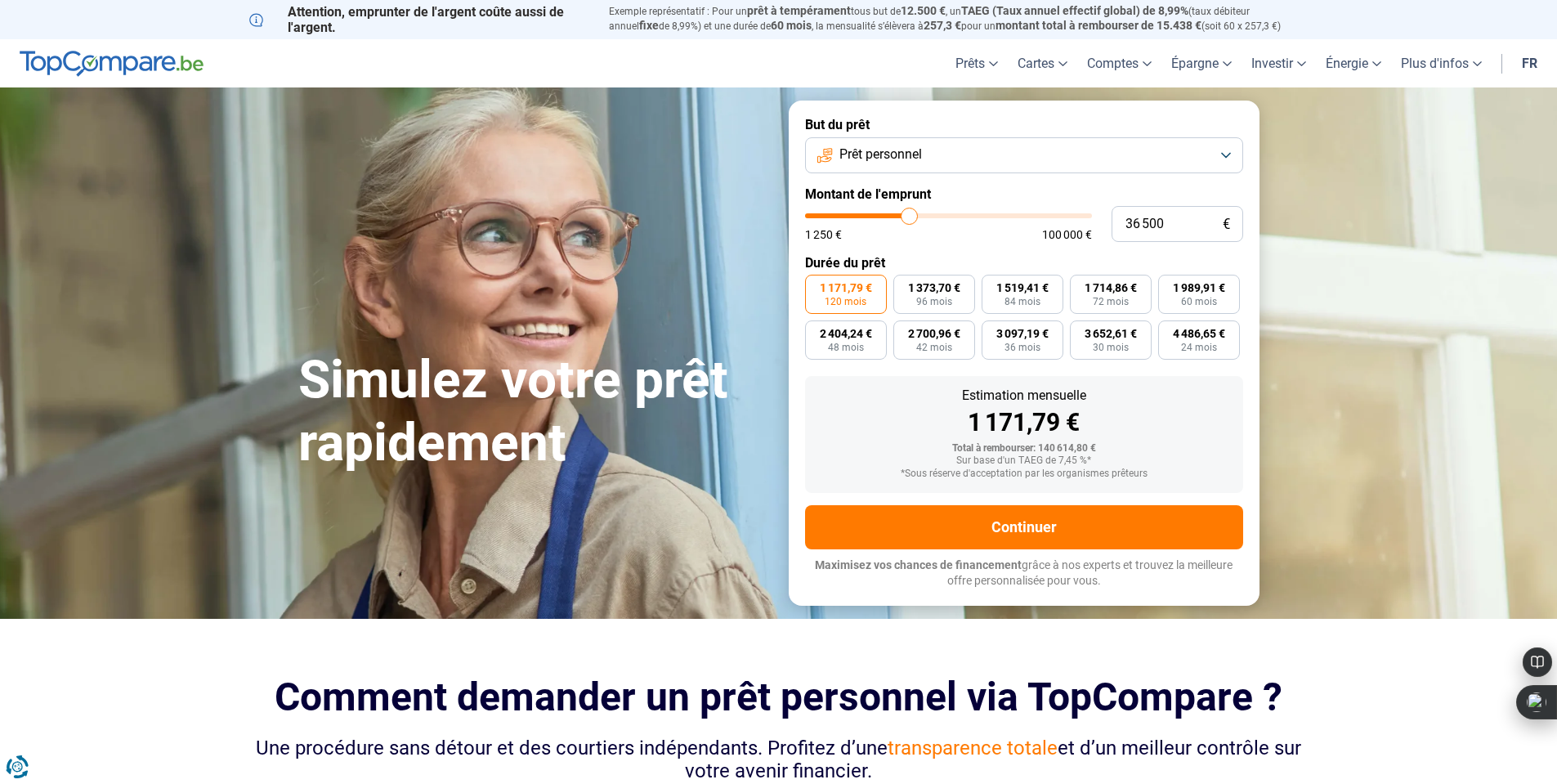
type input "32 250"
type input "32250"
type input "31 000"
type input "31000"
type input "29 250"
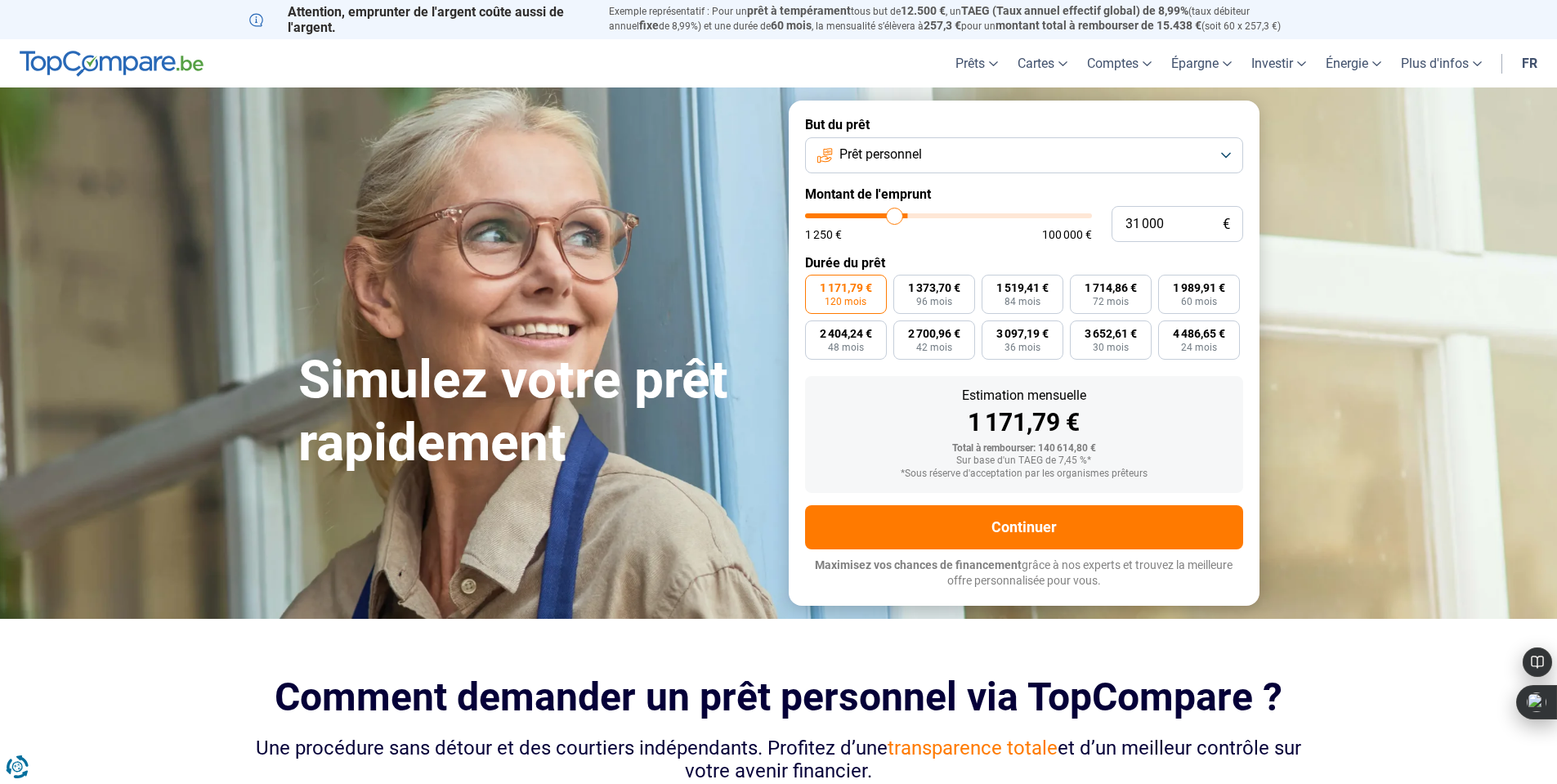
type input "29250"
type input "26 500"
type input "26500"
type input "22 250"
type input "22250"
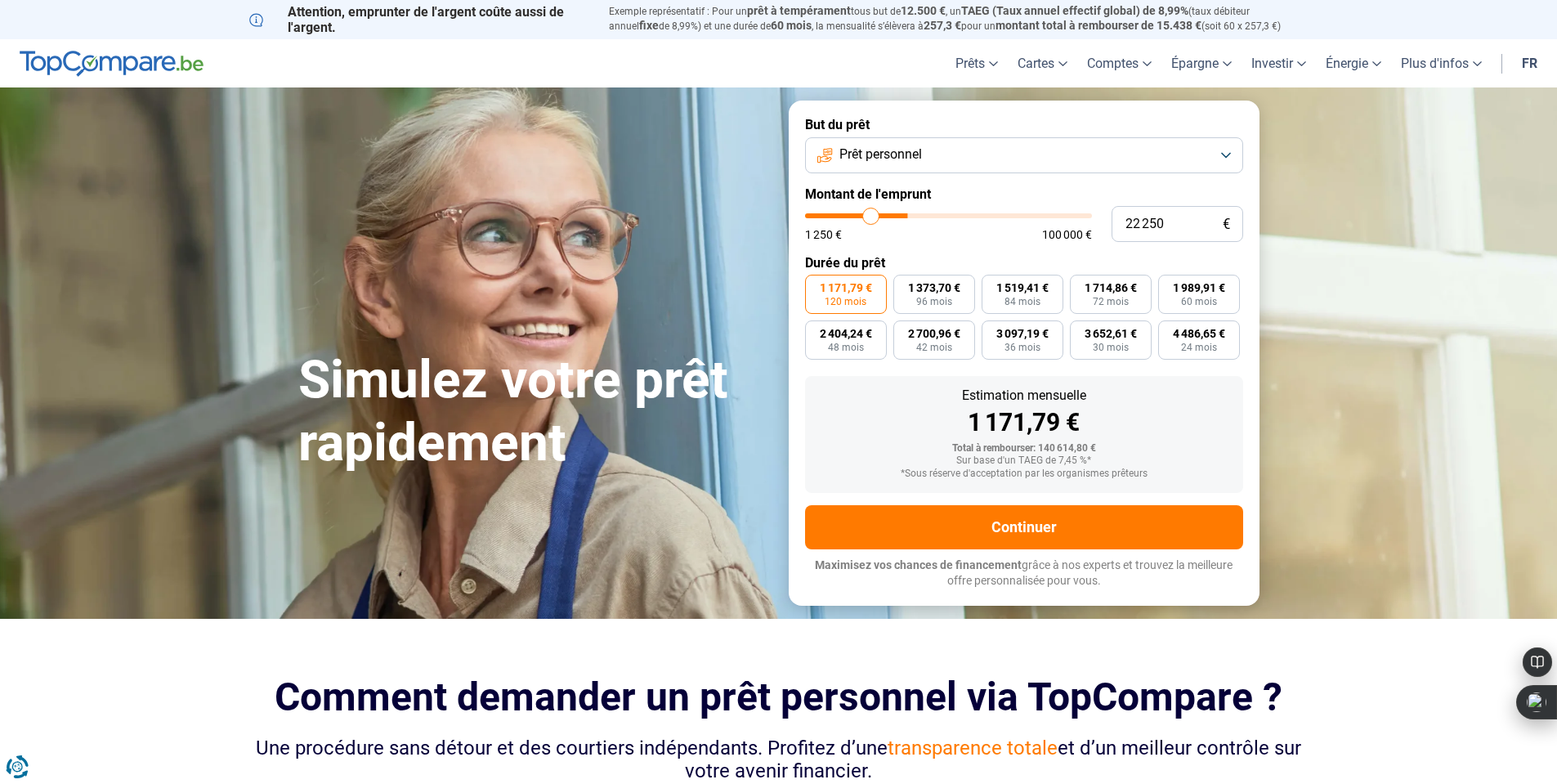
type input "20 250"
type input "20250"
type input "17 750"
type input "17750"
type input "17 250"
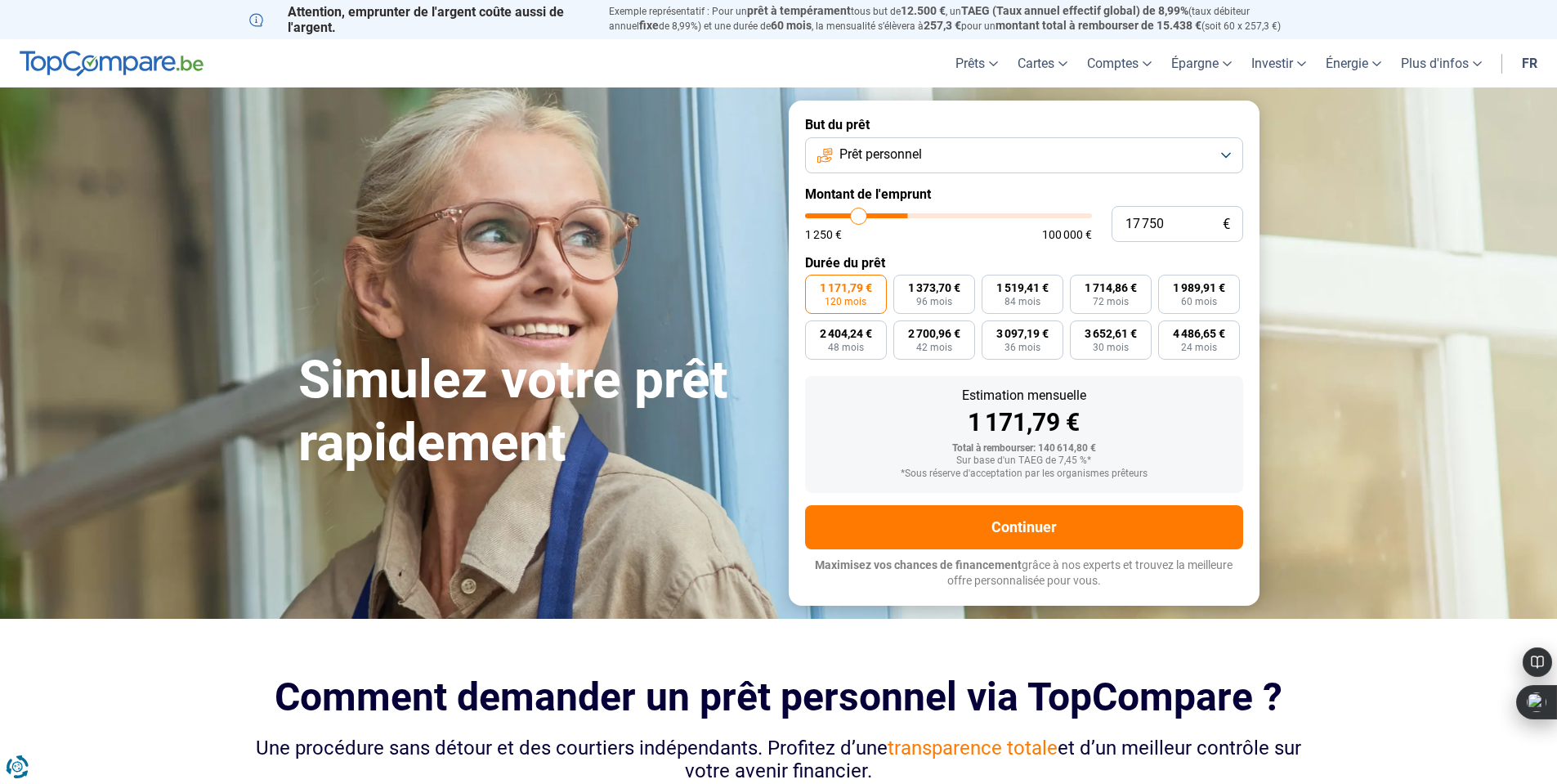
type input "17250"
type input "16 000"
type input "16000"
type input "15 750"
type input "15750"
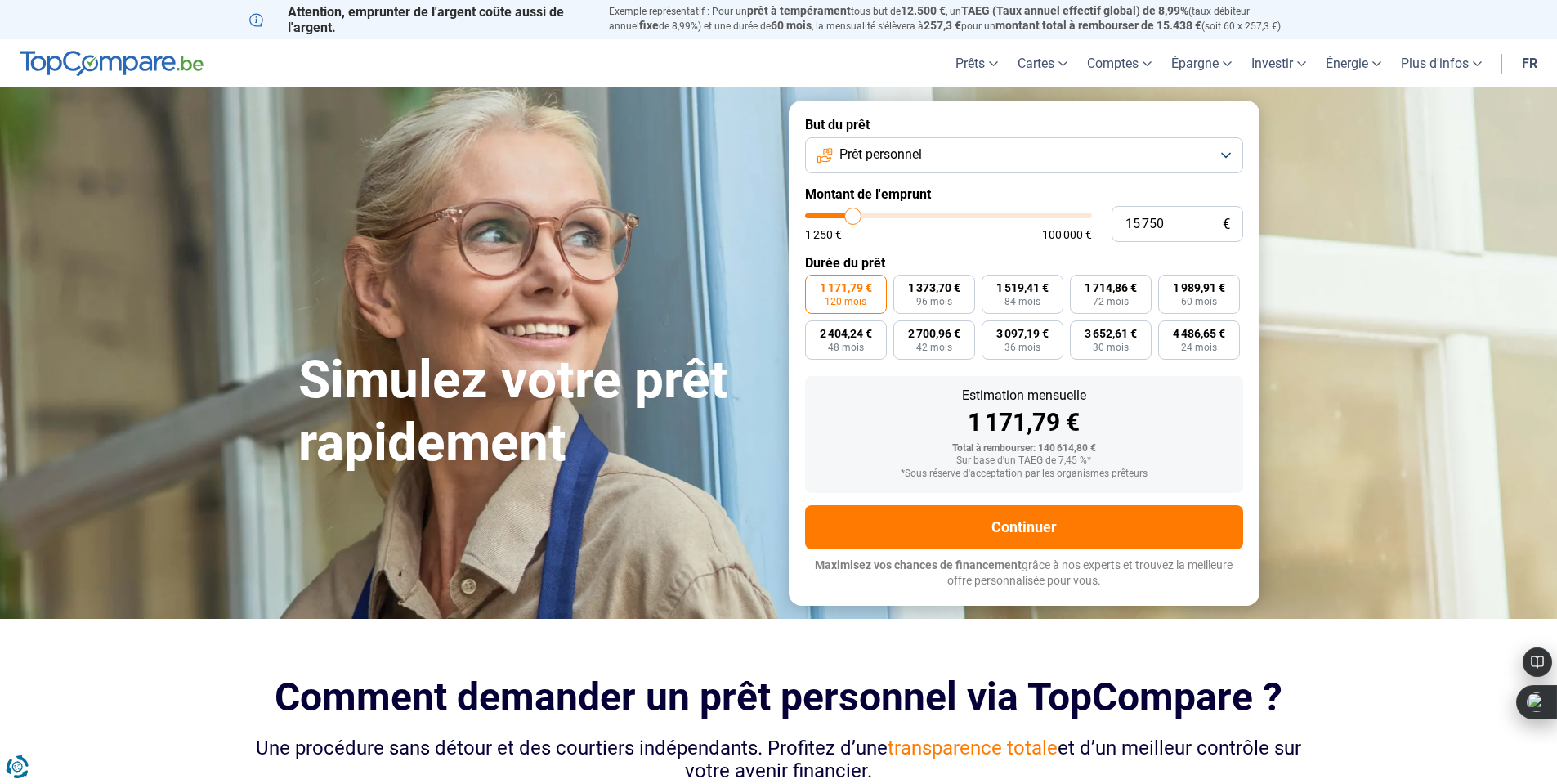
type input "14 750"
type input "14750"
type input "14 500"
type input "14500"
type input "14 250"
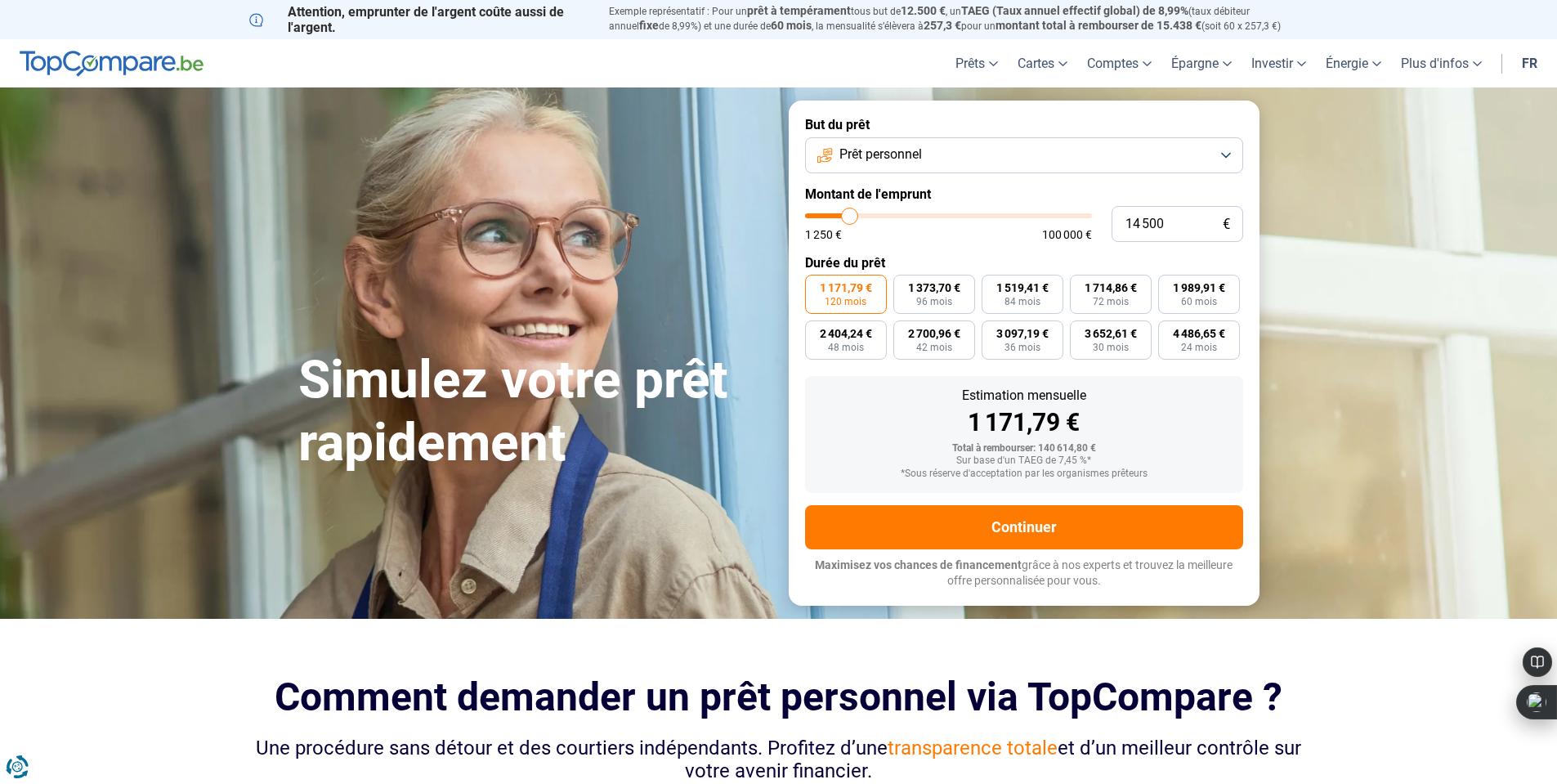
type input "14250"
type input "14 000"
type input "14000"
type input "13 500"
type input "13500"
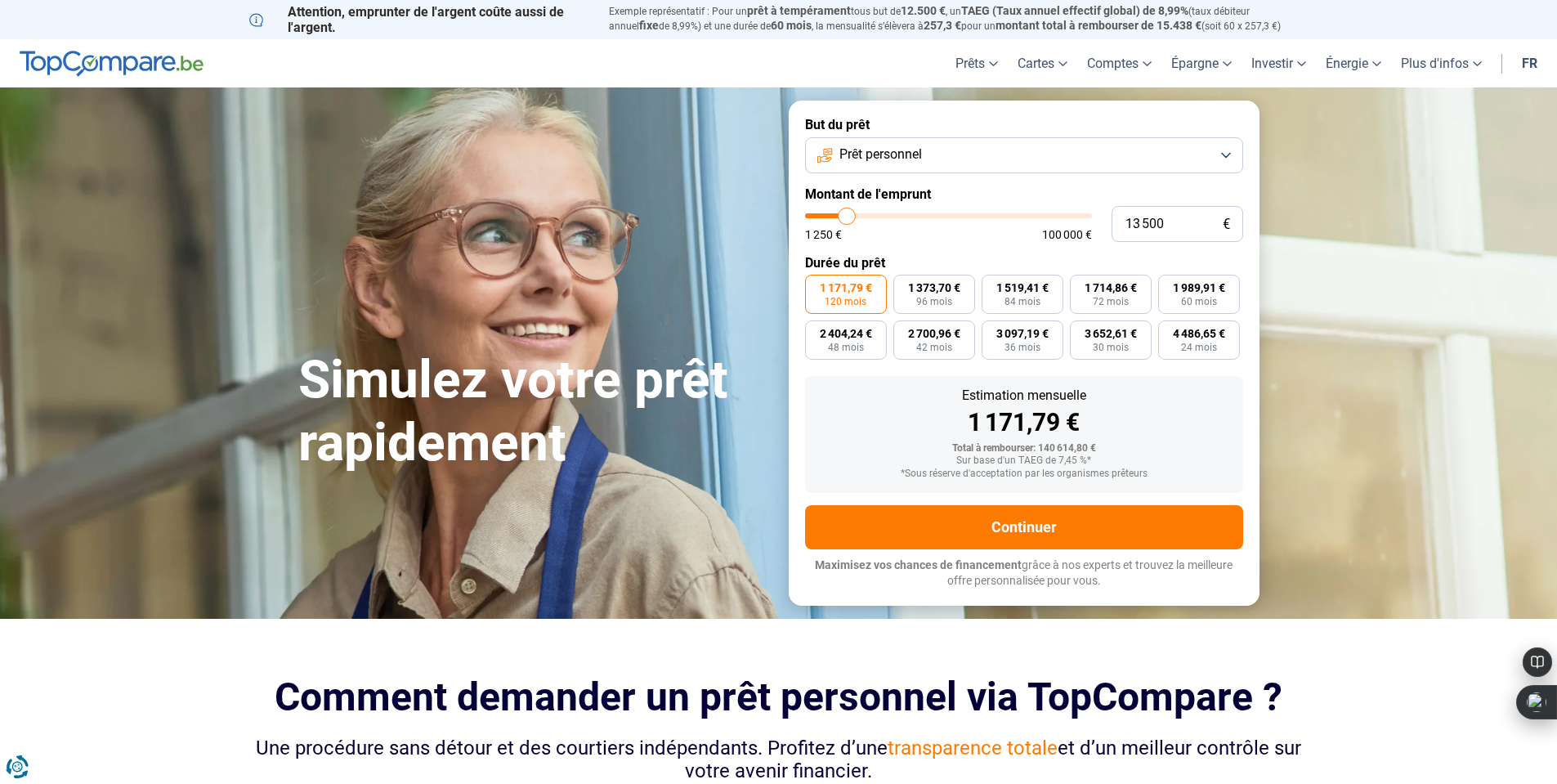
type input "13 250"
type input "13250"
type input "13 000"
type input "13000"
type input "12 000"
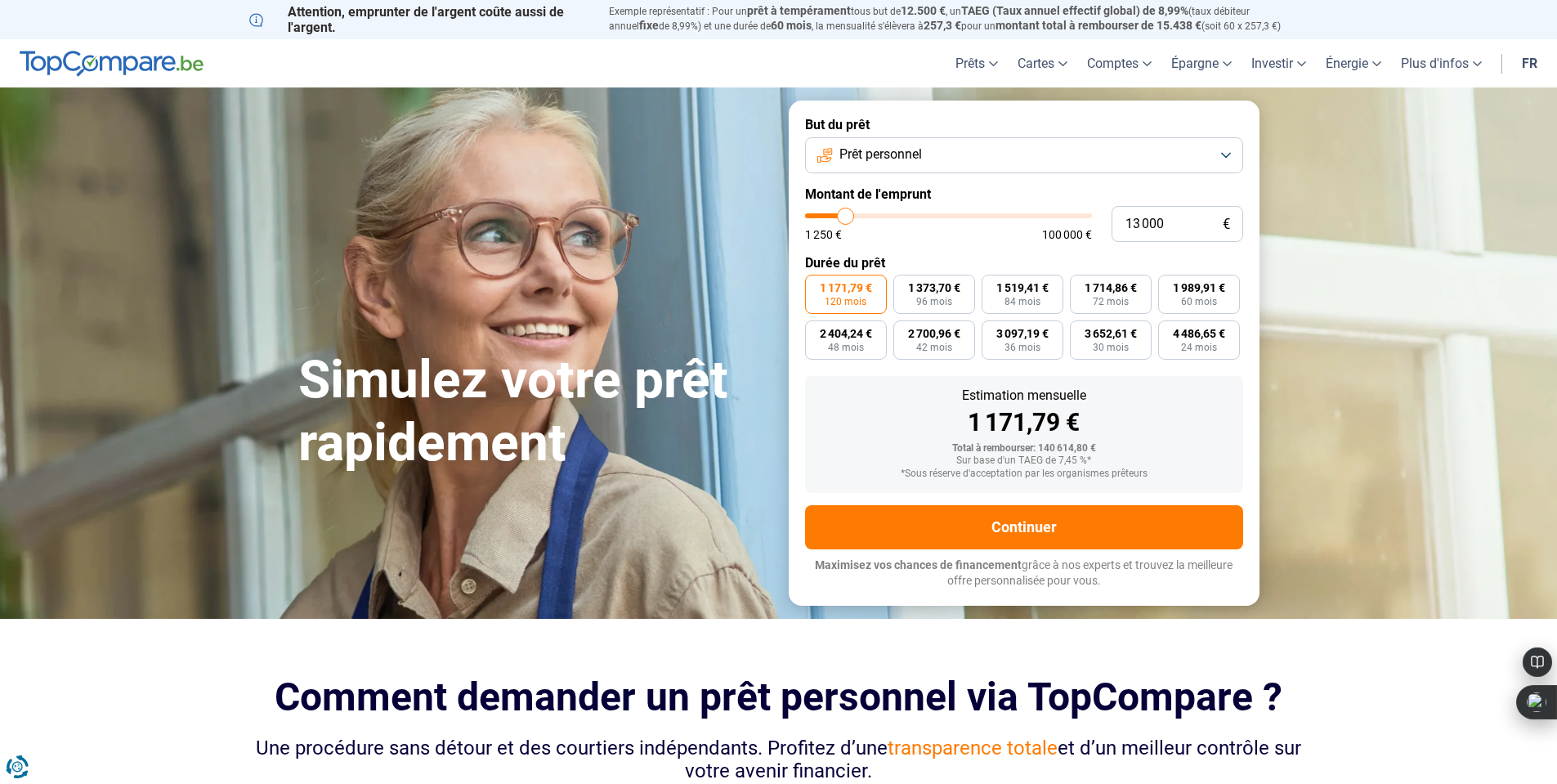
type input "12000"
type input "11 750"
type input "11750"
type input "12 500"
type input "12500"
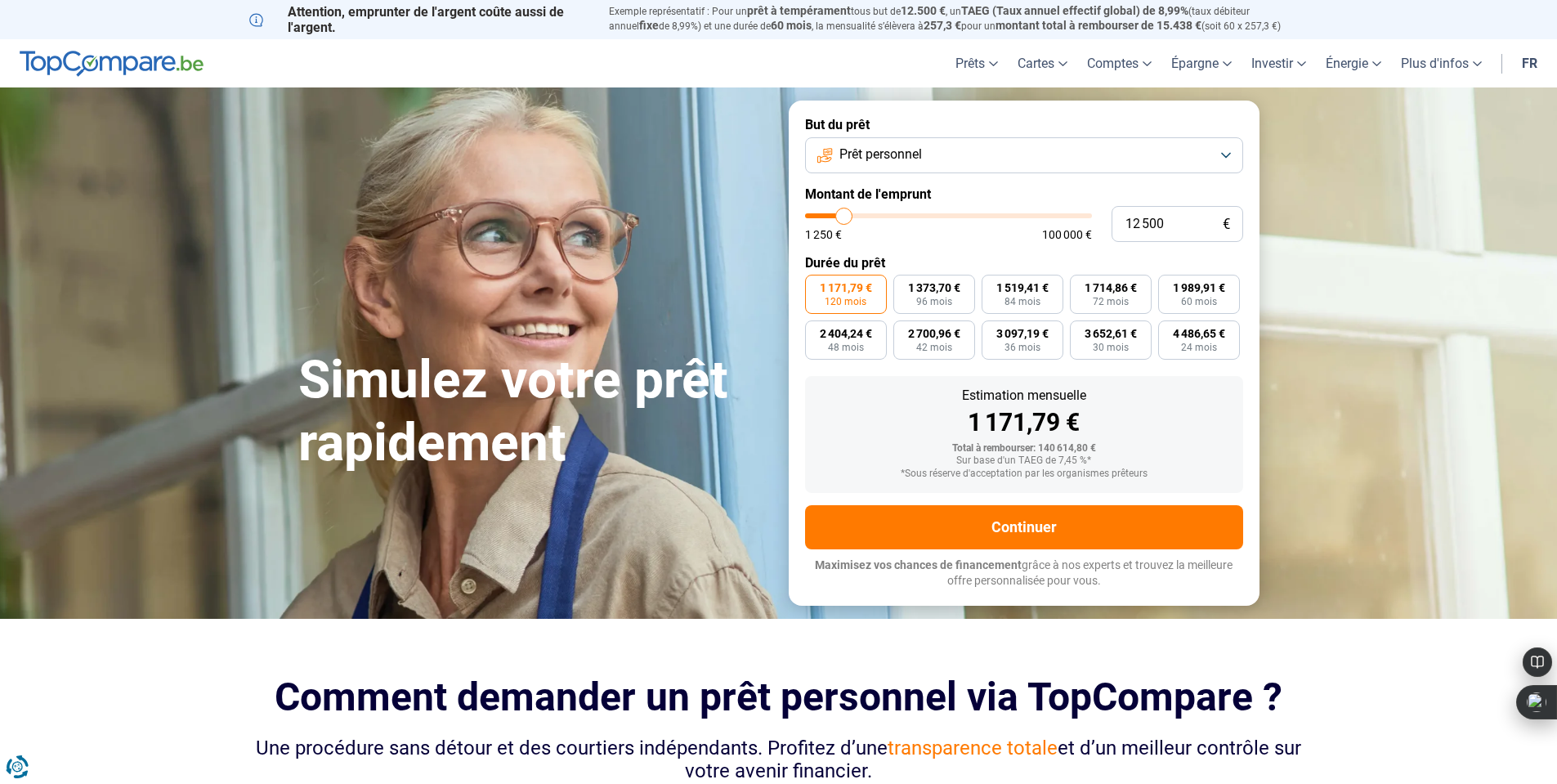
type input "12 750"
type input "12750"
type input "13 000"
type input "13000"
type input "13 250"
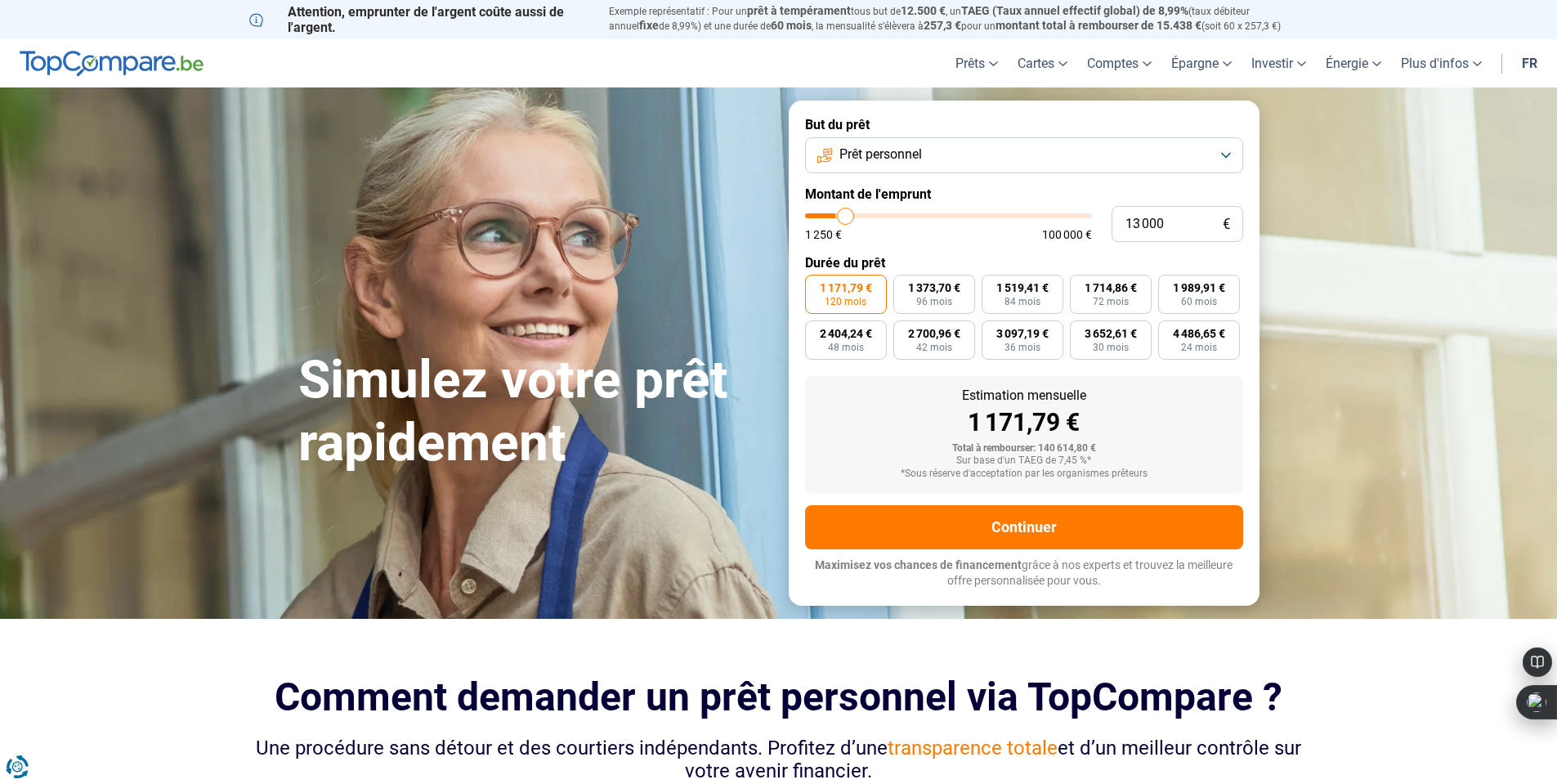
type input "13250"
type input "13 500"
type input "13500"
type input "13 250"
type input "13250"
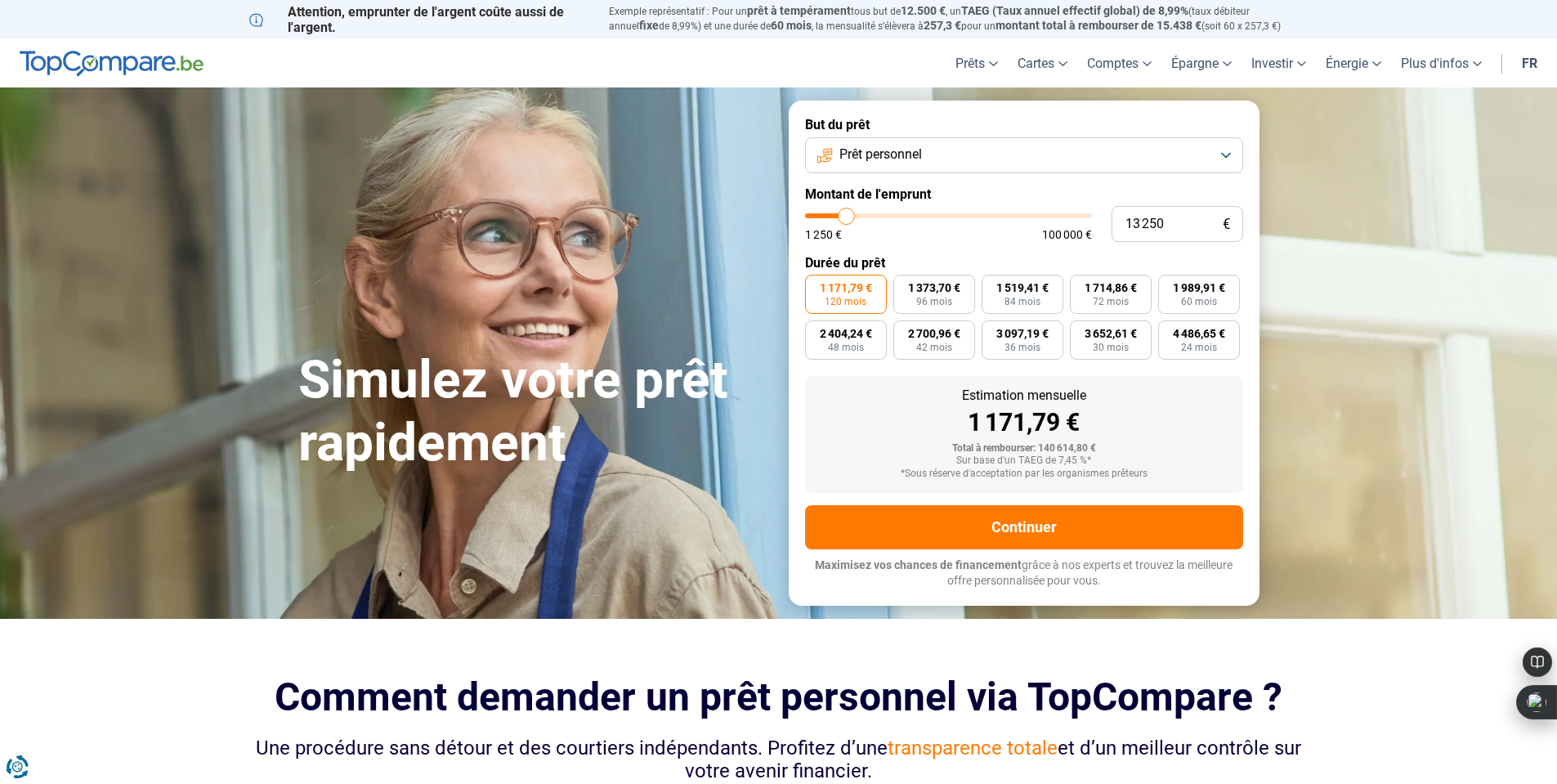
type input "12 750"
type input "12750"
type input "12 500"
type input "12500"
type input "12 000"
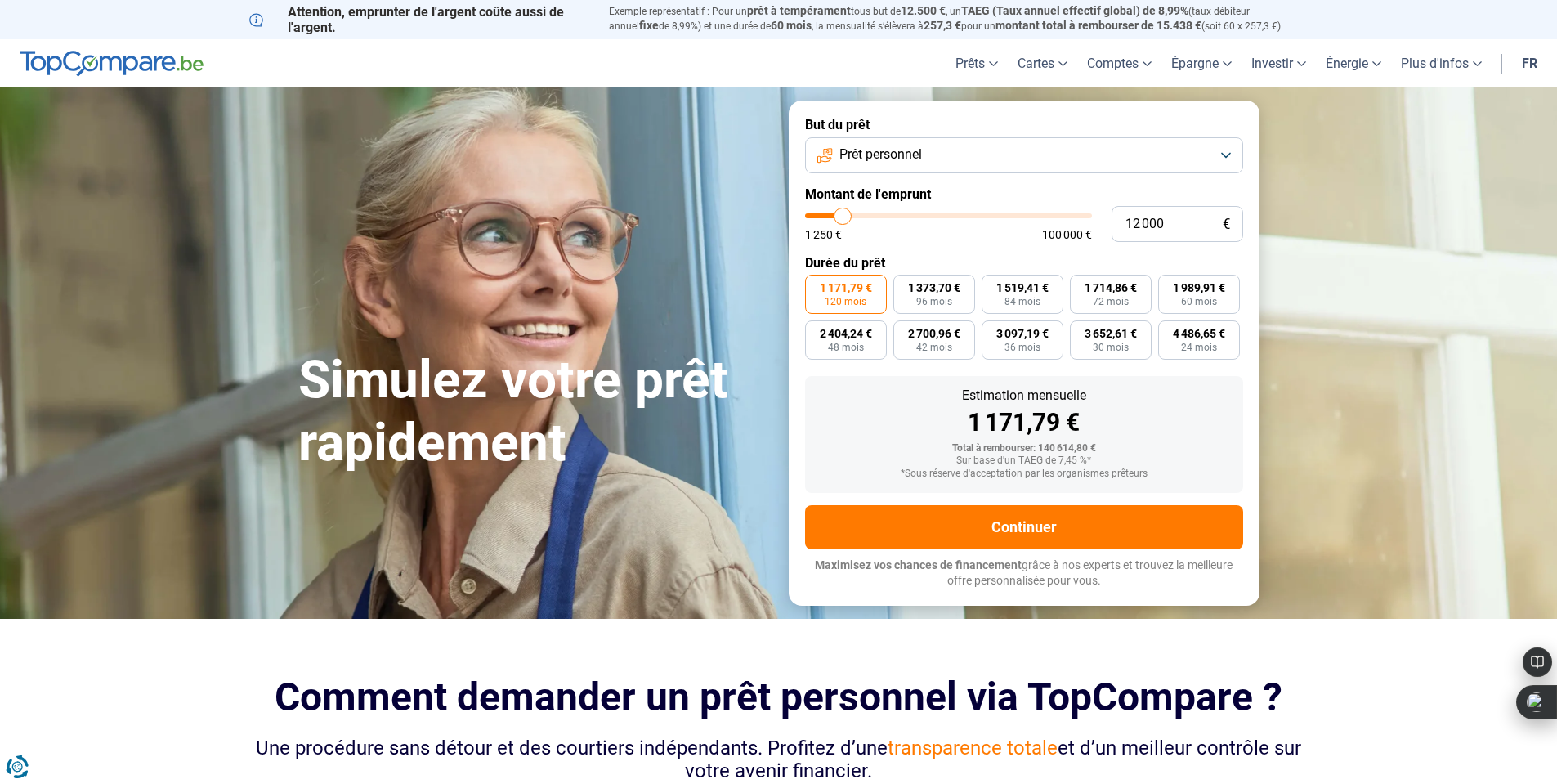
drag, startPoint x: 1081, startPoint y: 217, endPoint x: 844, endPoint y: 224, distance: 237.1
type input "12000"
click at [844, 219] on input "range" at bounding box center [949, 216] width 287 height 5
radio input "true"
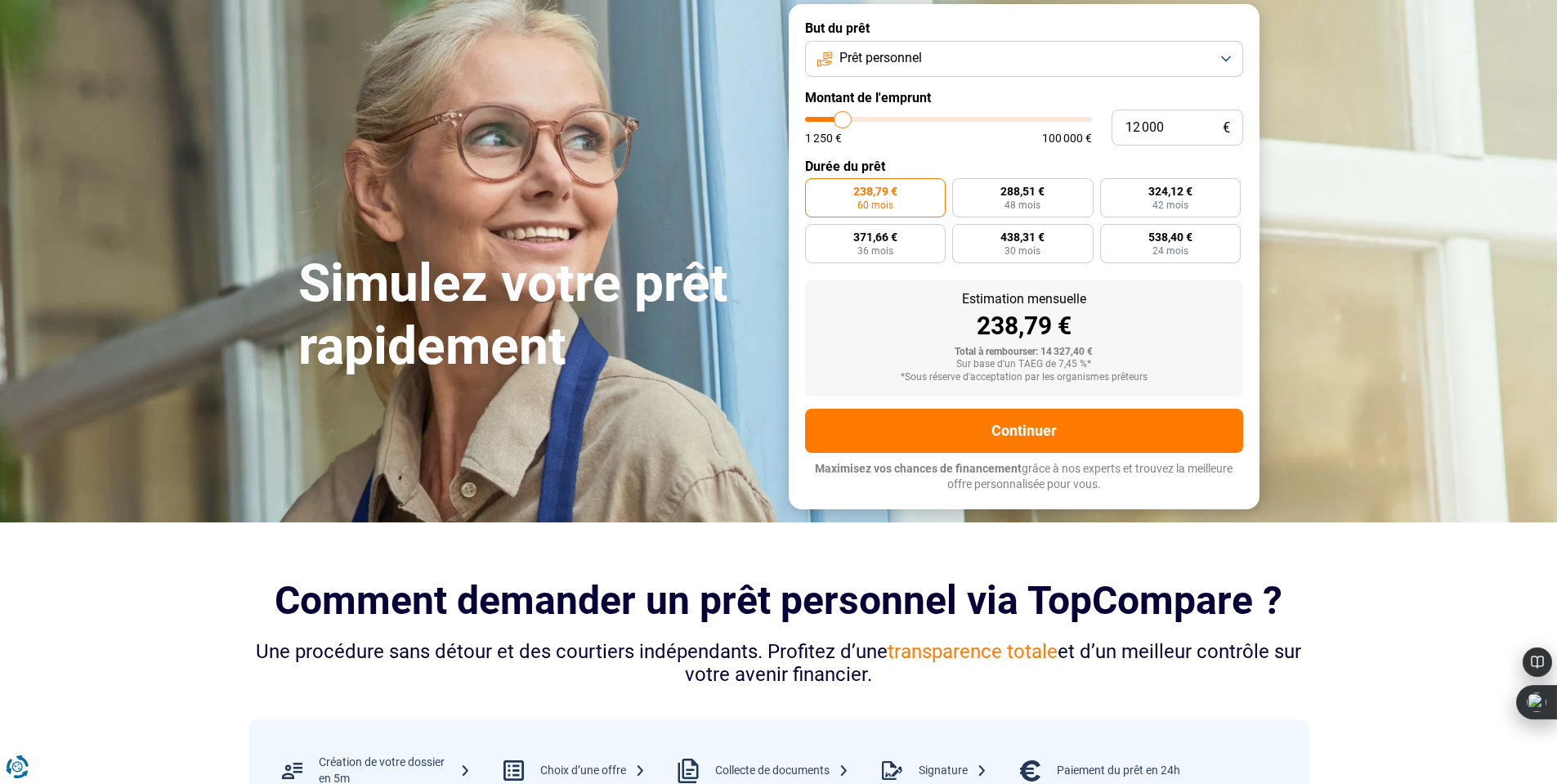
scroll to position [82, 0]
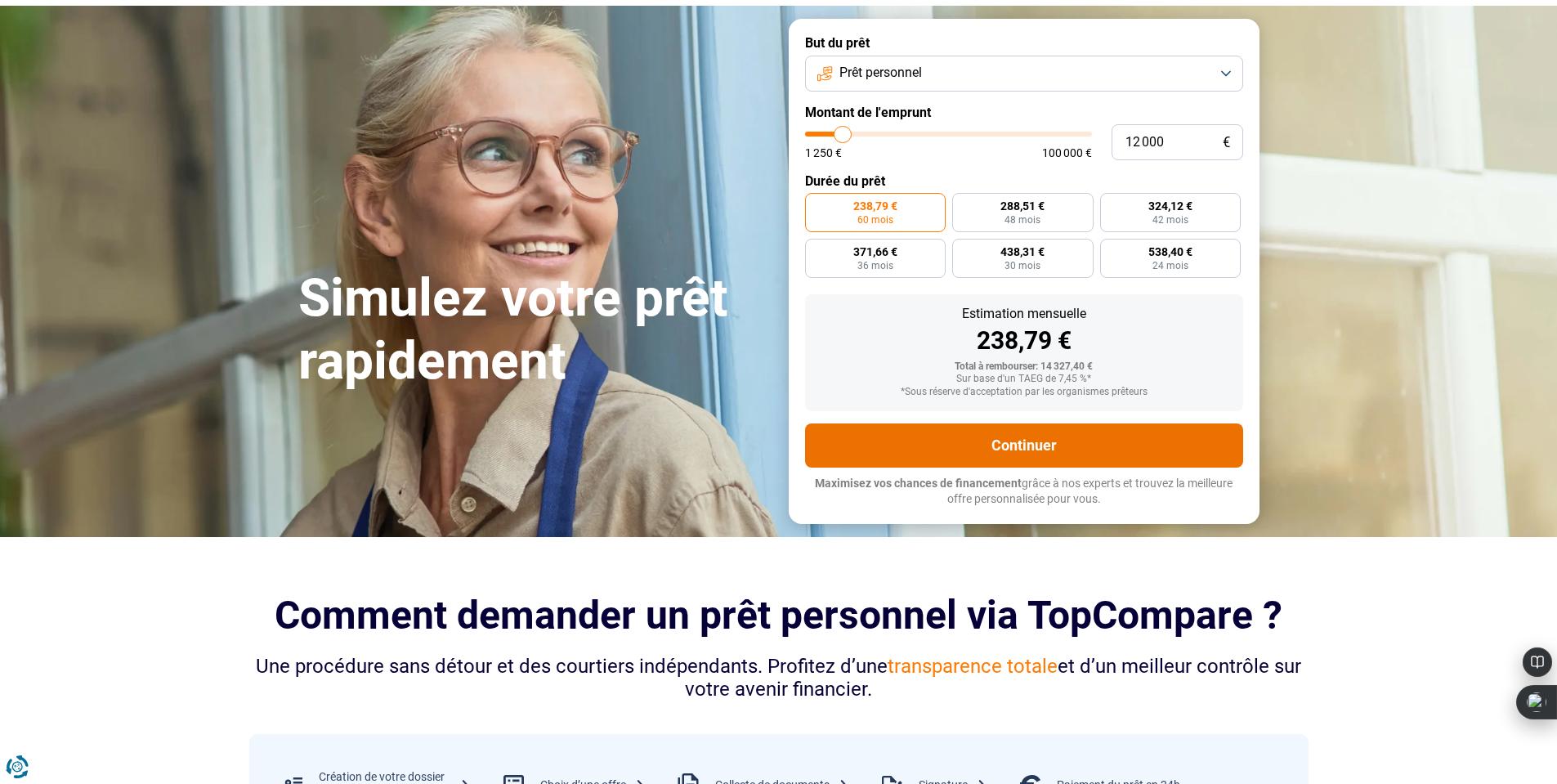
click at [1020, 442] on button "Continuer" at bounding box center [1024, 445] width 438 height 44
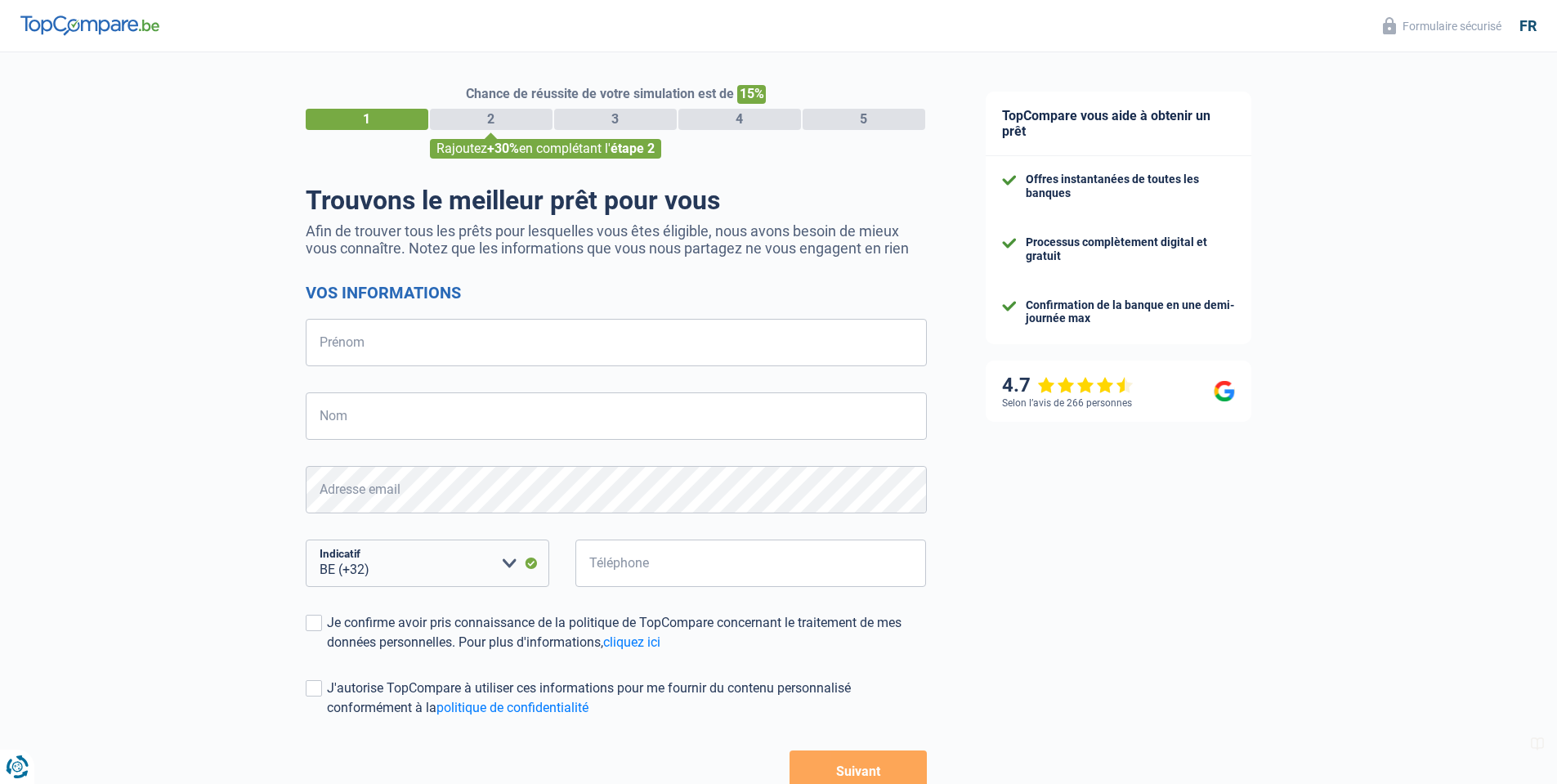
select select "32"
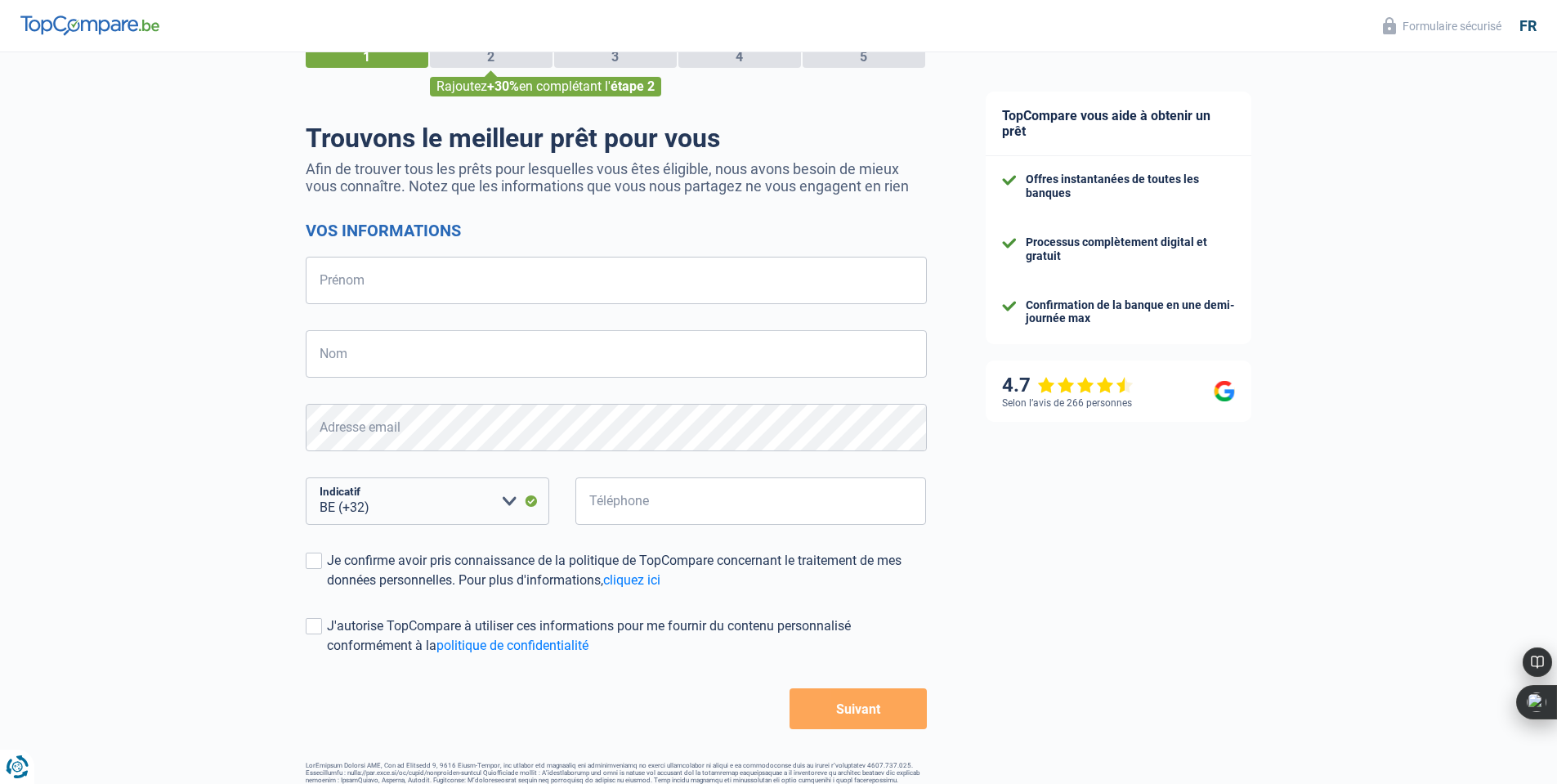
scroll to position [82, 0]
